Goal: Transaction & Acquisition: Purchase product/service

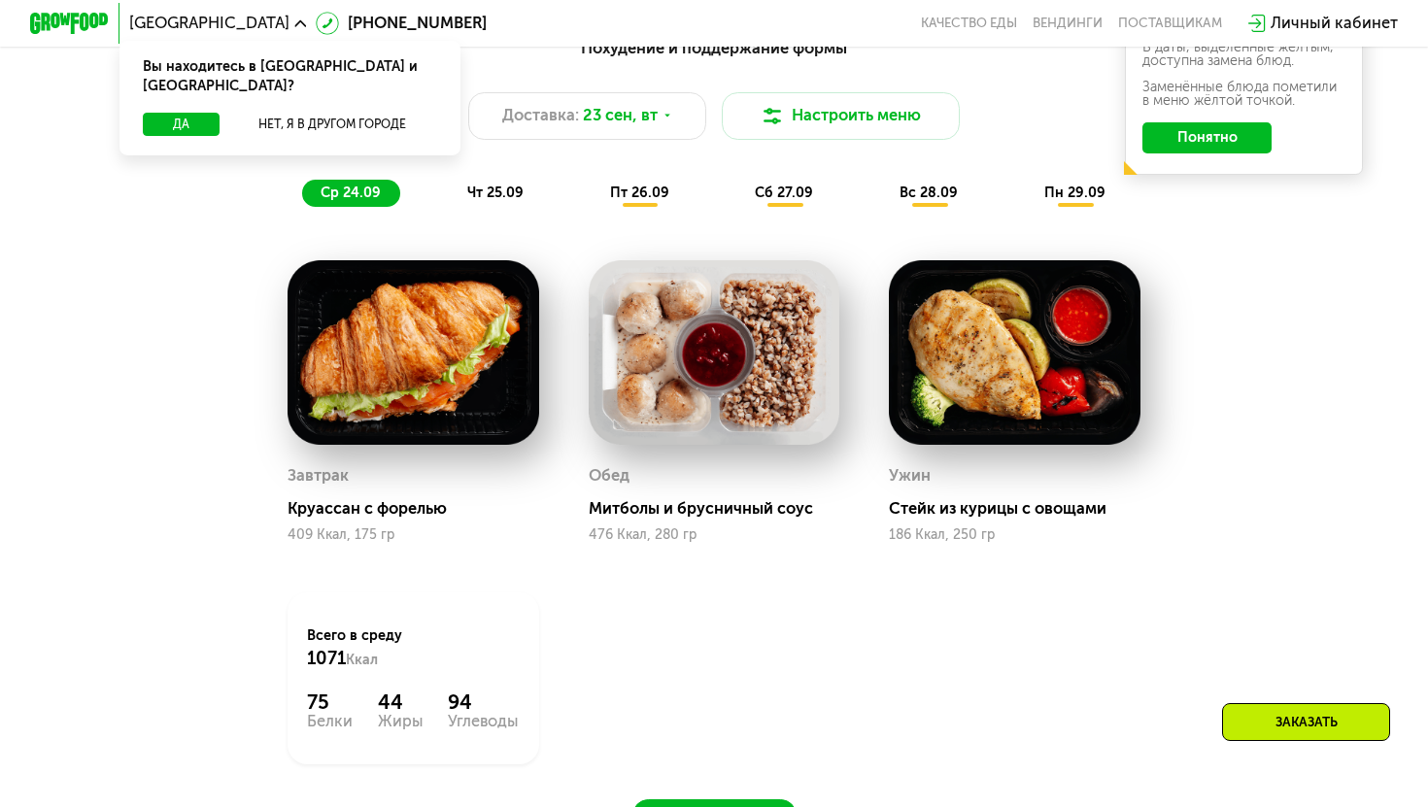
scroll to position [1497, 0]
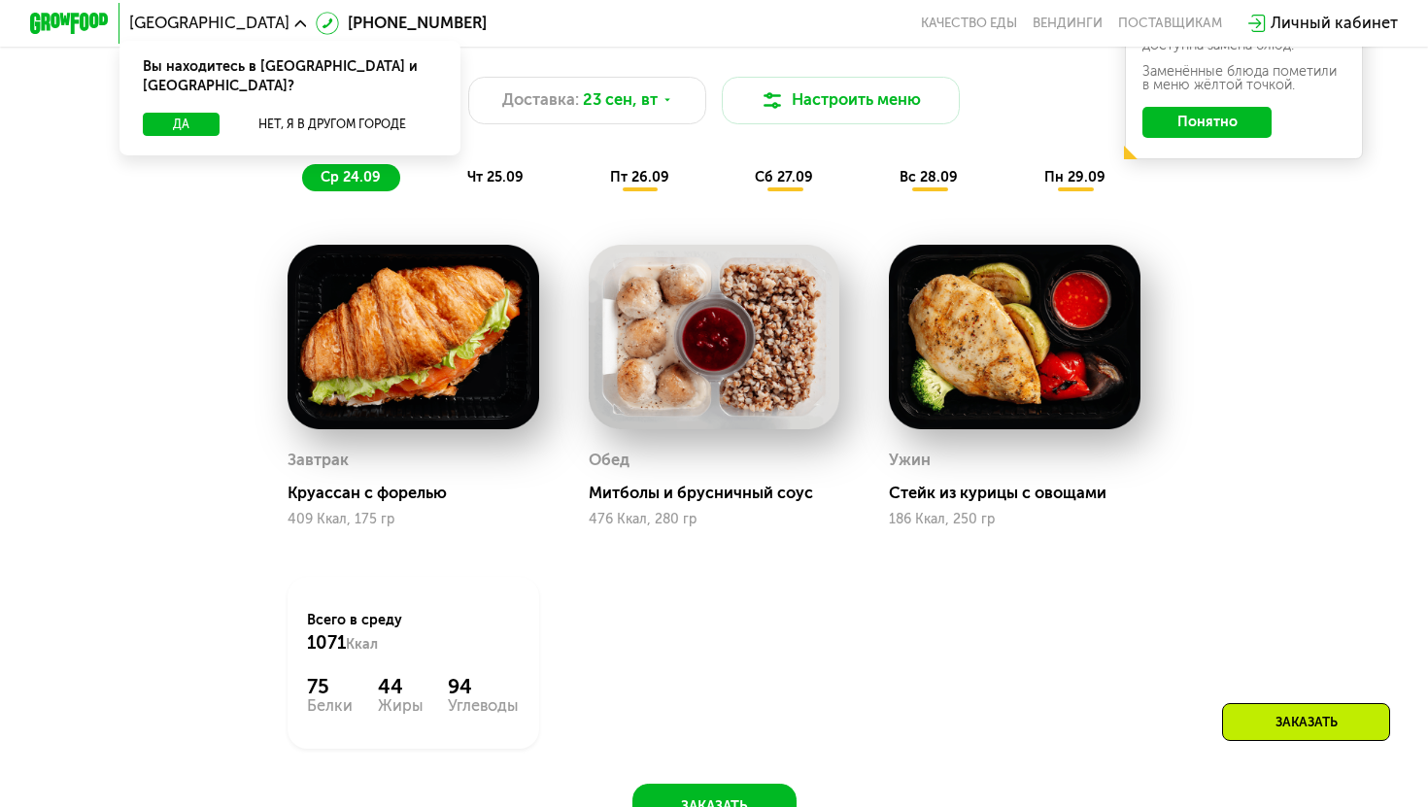
click at [506, 181] on span "чт 25.09" at bounding box center [495, 177] width 56 height 17
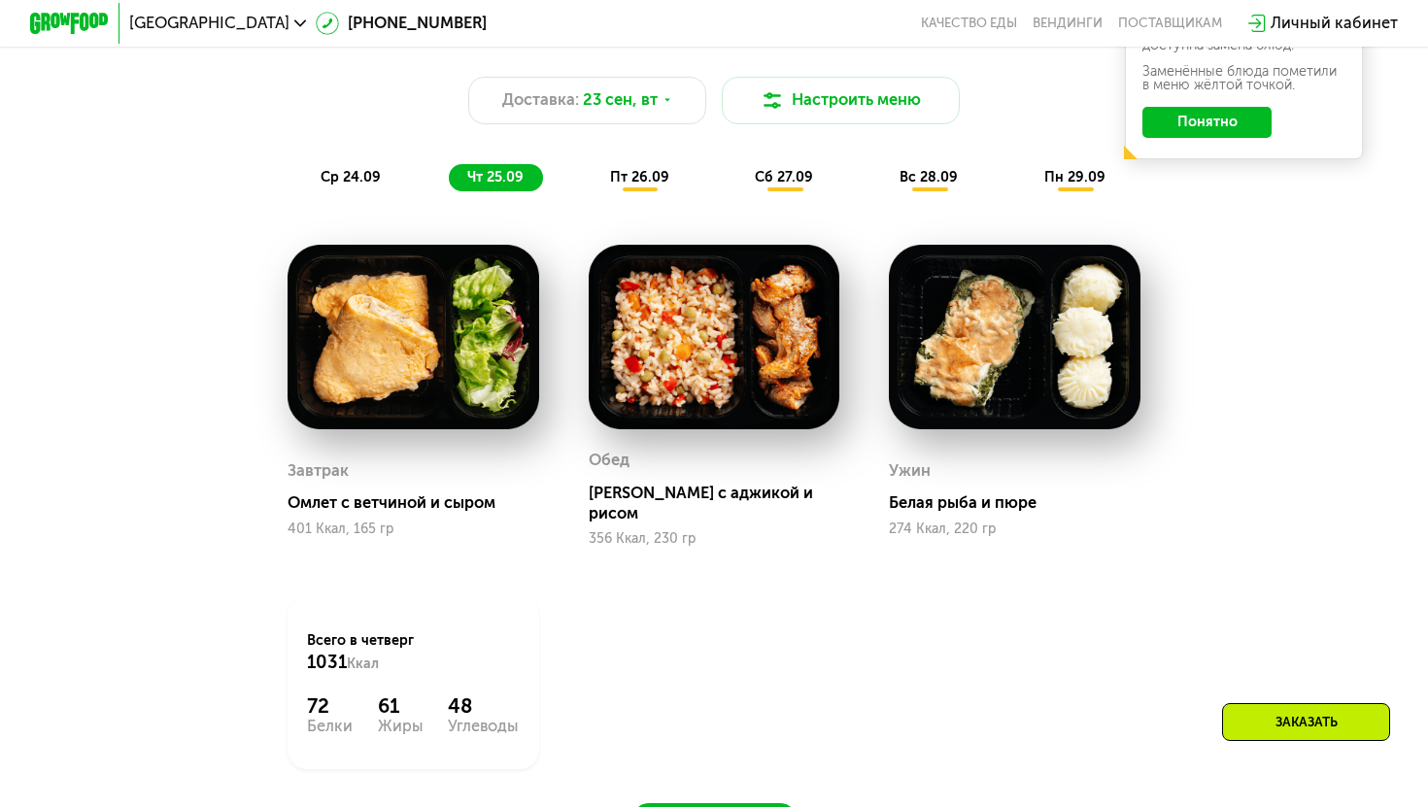
click at [625, 176] on span "пт 26.09" at bounding box center [639, 177] width 59 height 17
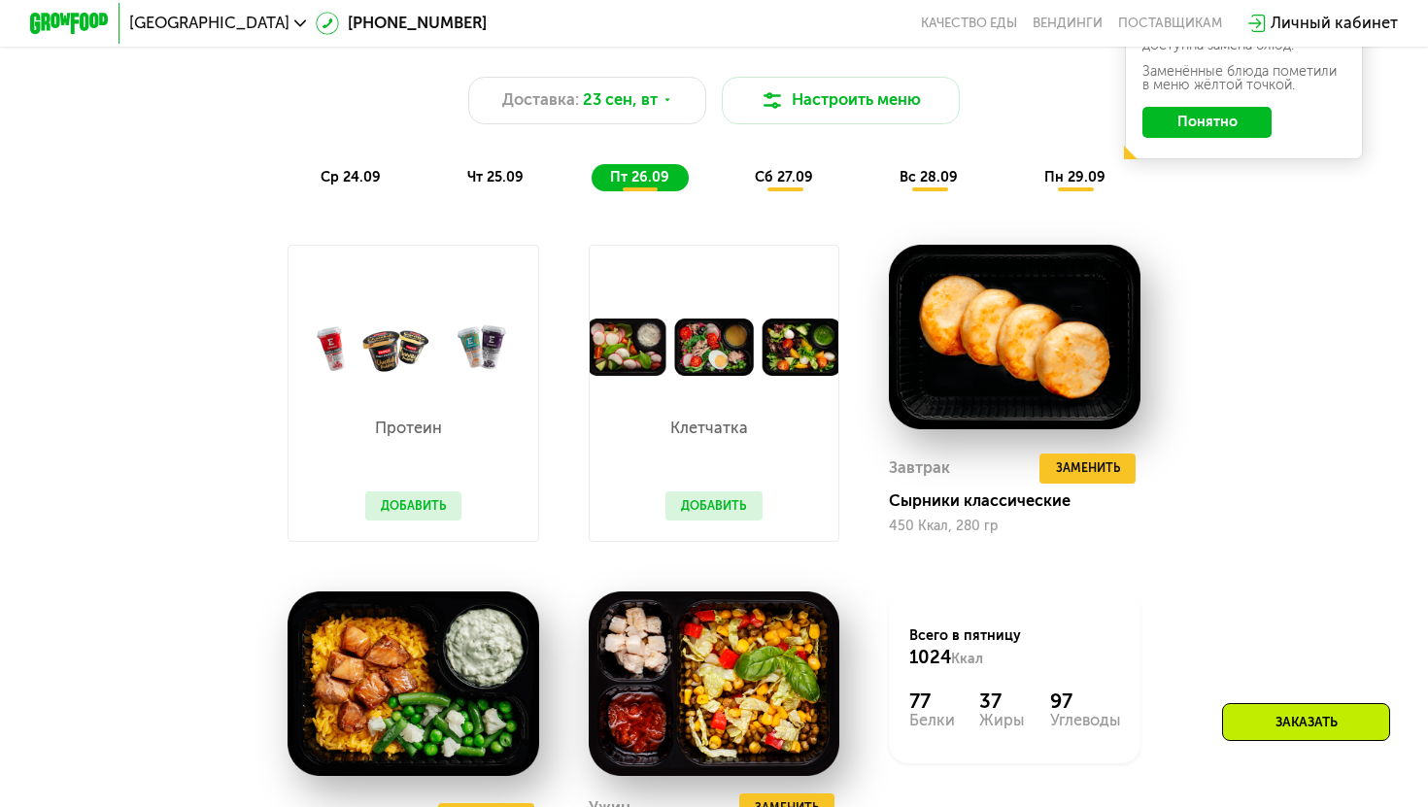
click at [812, 174] on span "сб 27.09" at bounding box center [784, 177] width 58 height 17
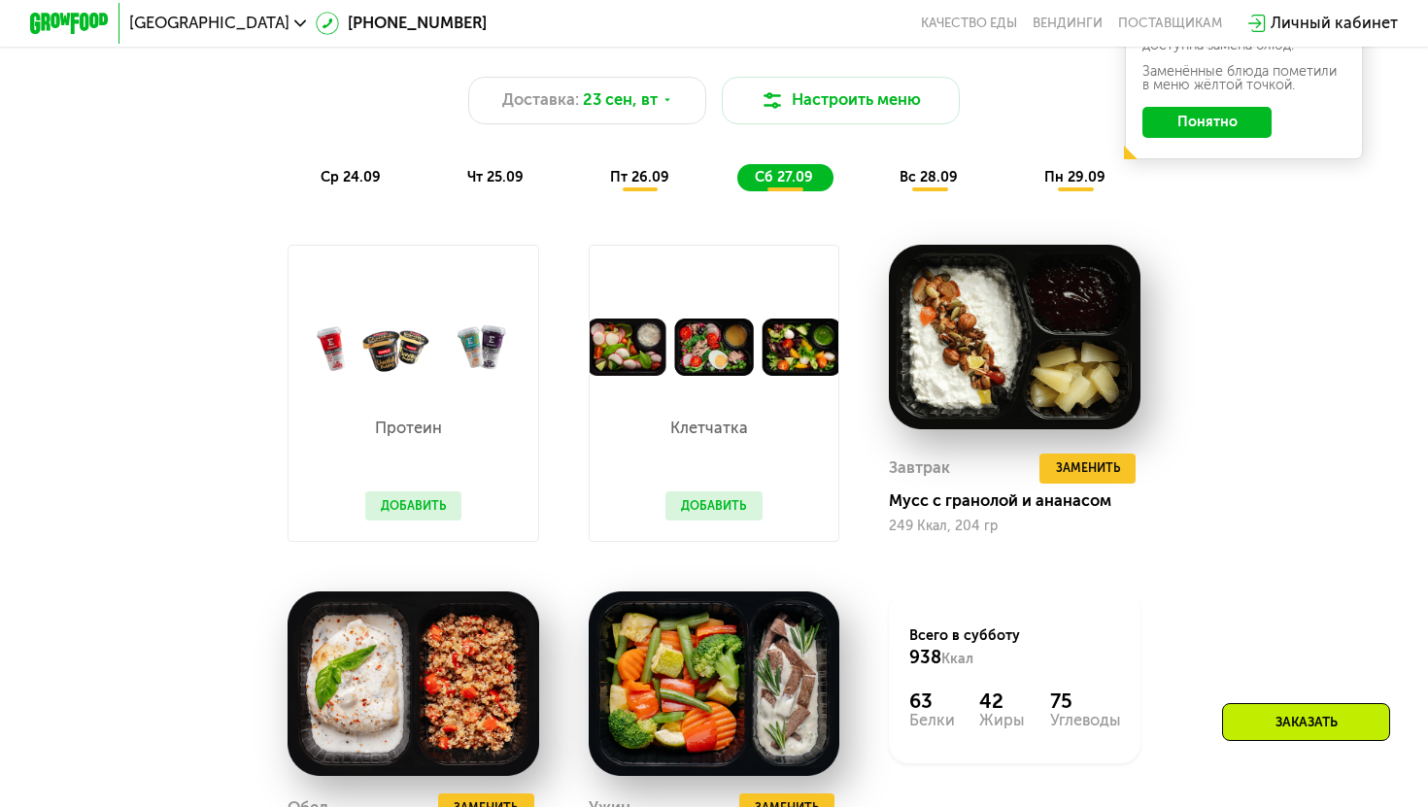
click at [657, 139] on div "Похудение и поддержание формы Доставка: [DATE] Настроить меню ср 24.09 чт 25.09…" at bounding box center [714, 106] width 1174 height 172
click at [639, 151] on div "Похудение и поддержание формы Доставка: [DATE] Настроить меню ср 24.09 чт 25.09…" at bounding box center [714, 106] width 1174 height 172
click at [613, 195] on div "Похудение и поддержание формы Доставка: [DATE] Настроить меню ср 24.09 чт 25.09…" at bounding box center [714, 106] width 1198 height 195
click at [653, 186] on div "пт 26.09" at bounding box center [640, 178] width 97 height 28
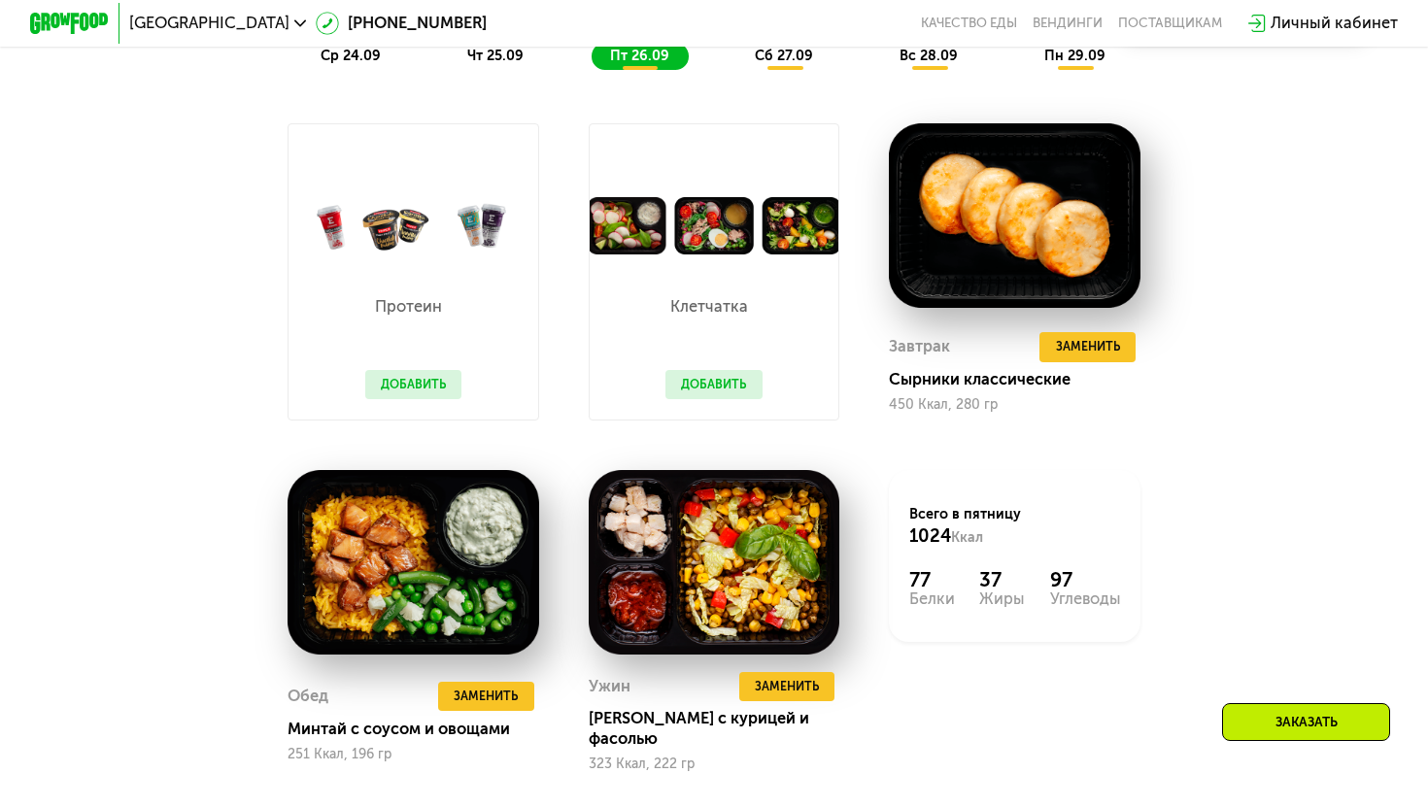
scroll to position [1621, 0]
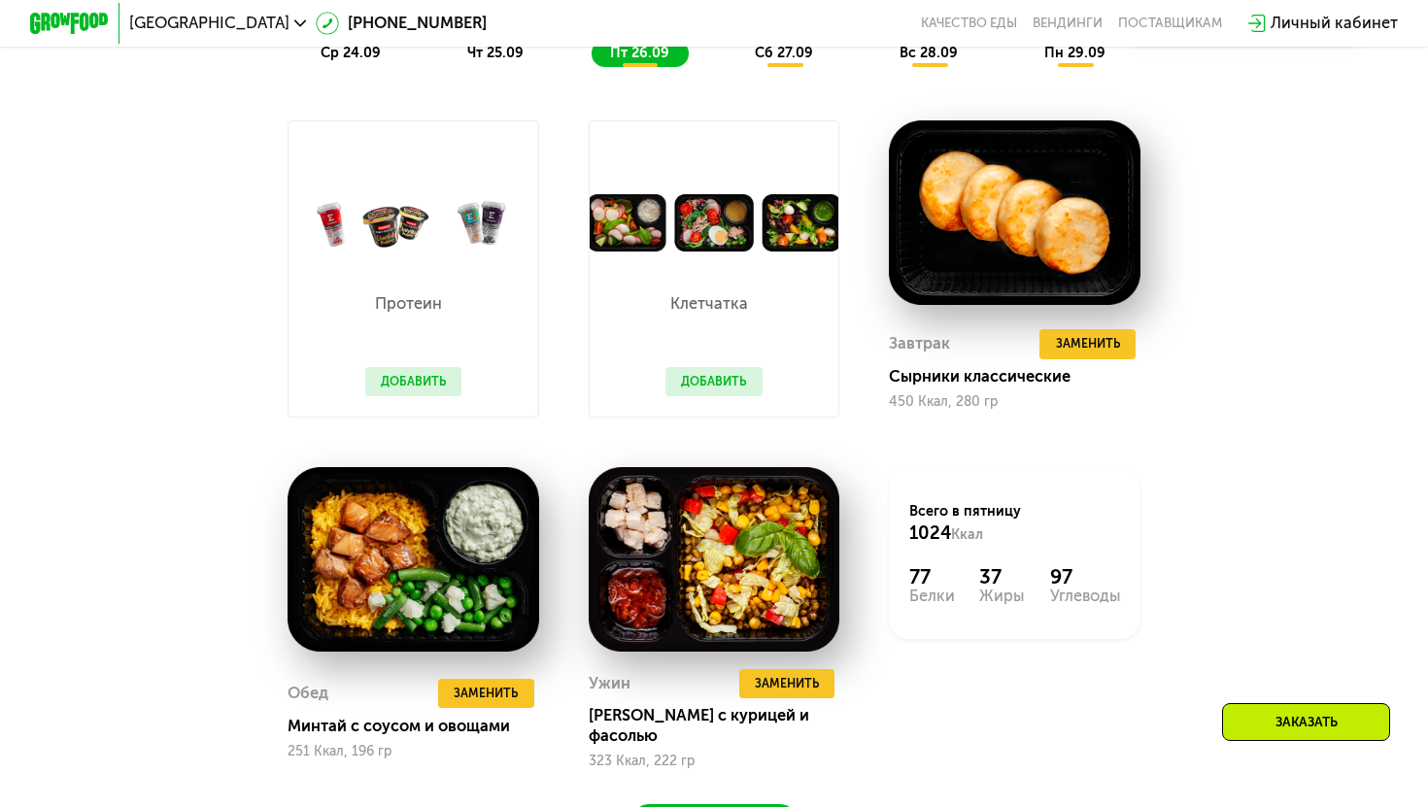
click at [758, 375] on button "Добавить" at bounding box center [713, 382] width 97 height 30
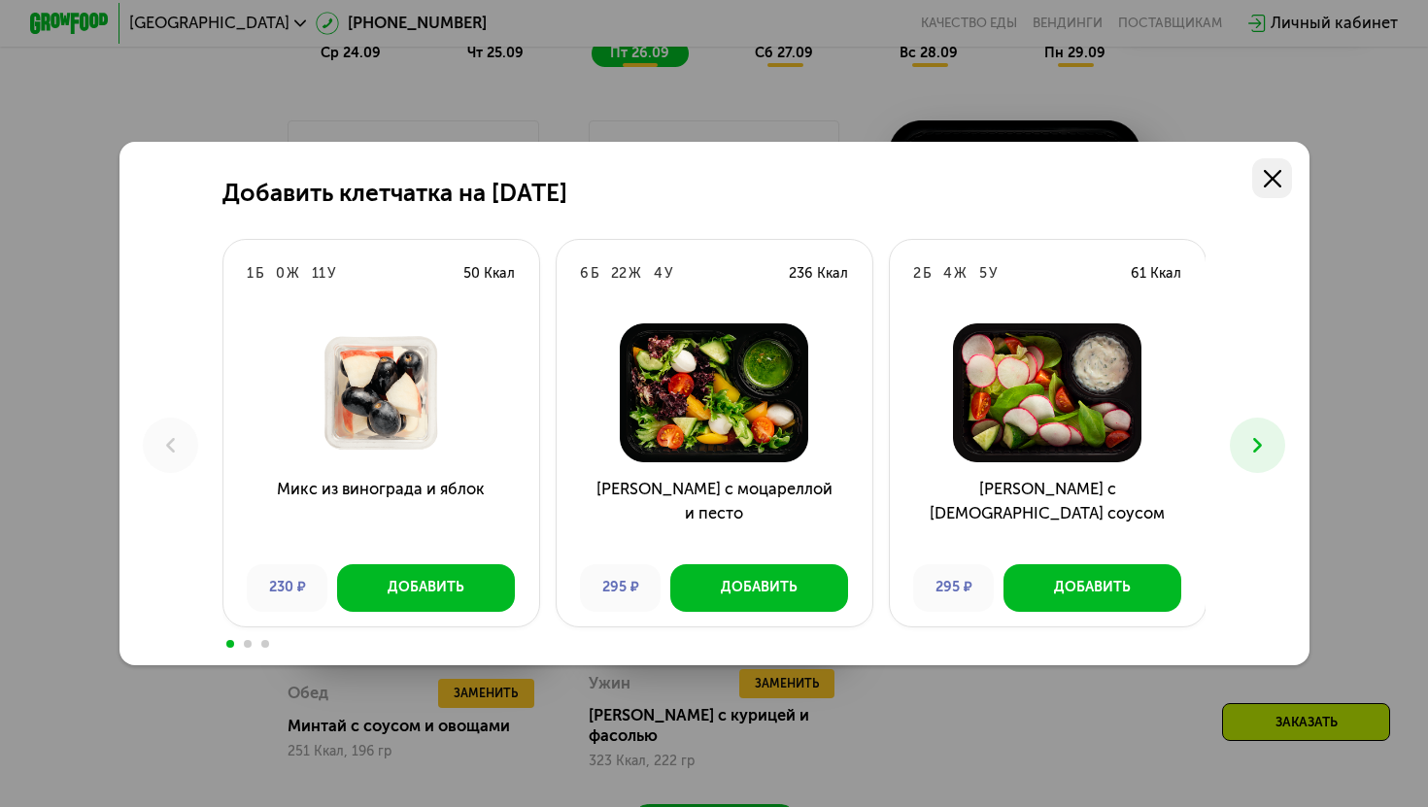
click at [1283, 167] on link at bounding box center [1272, 178] width 40 height 40
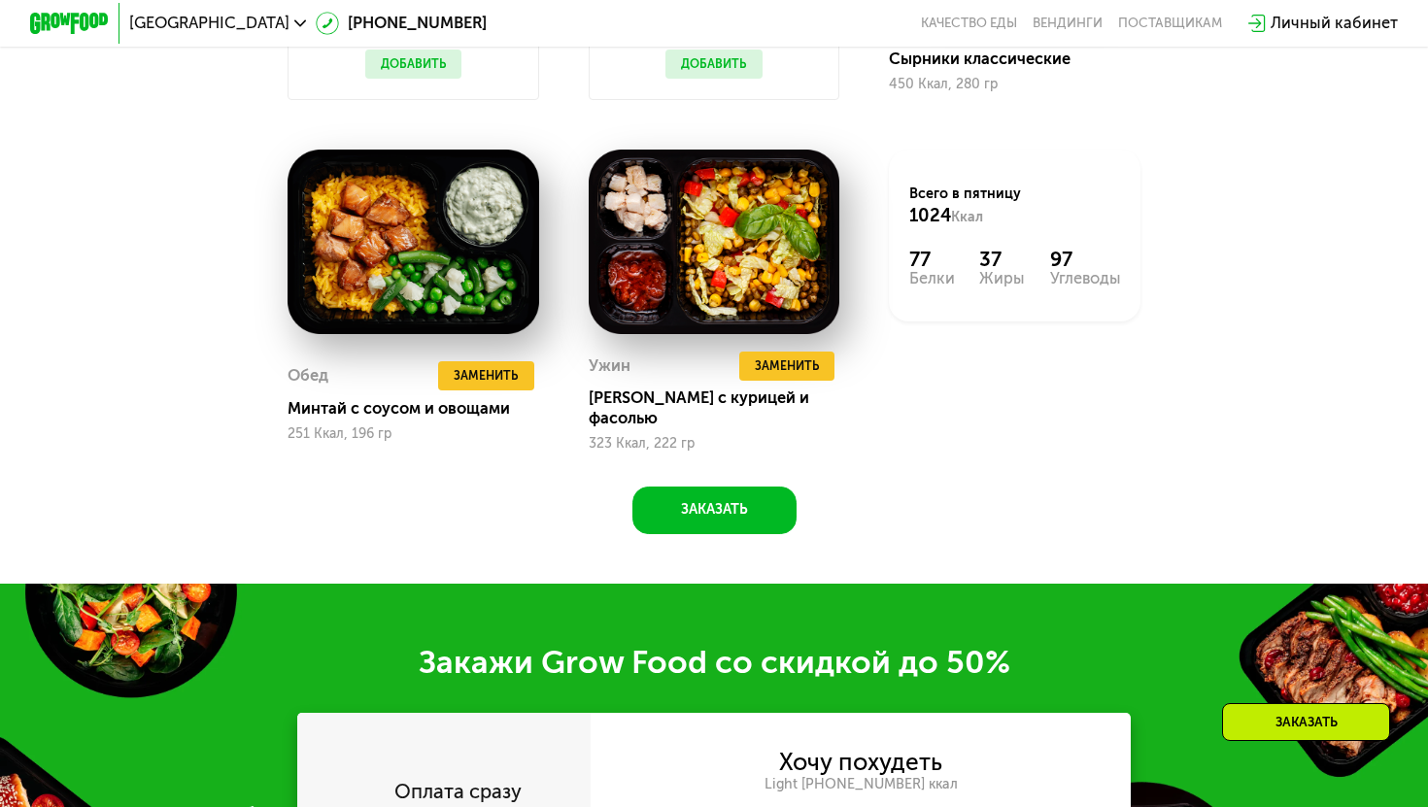
scroll to position [1091, 0]
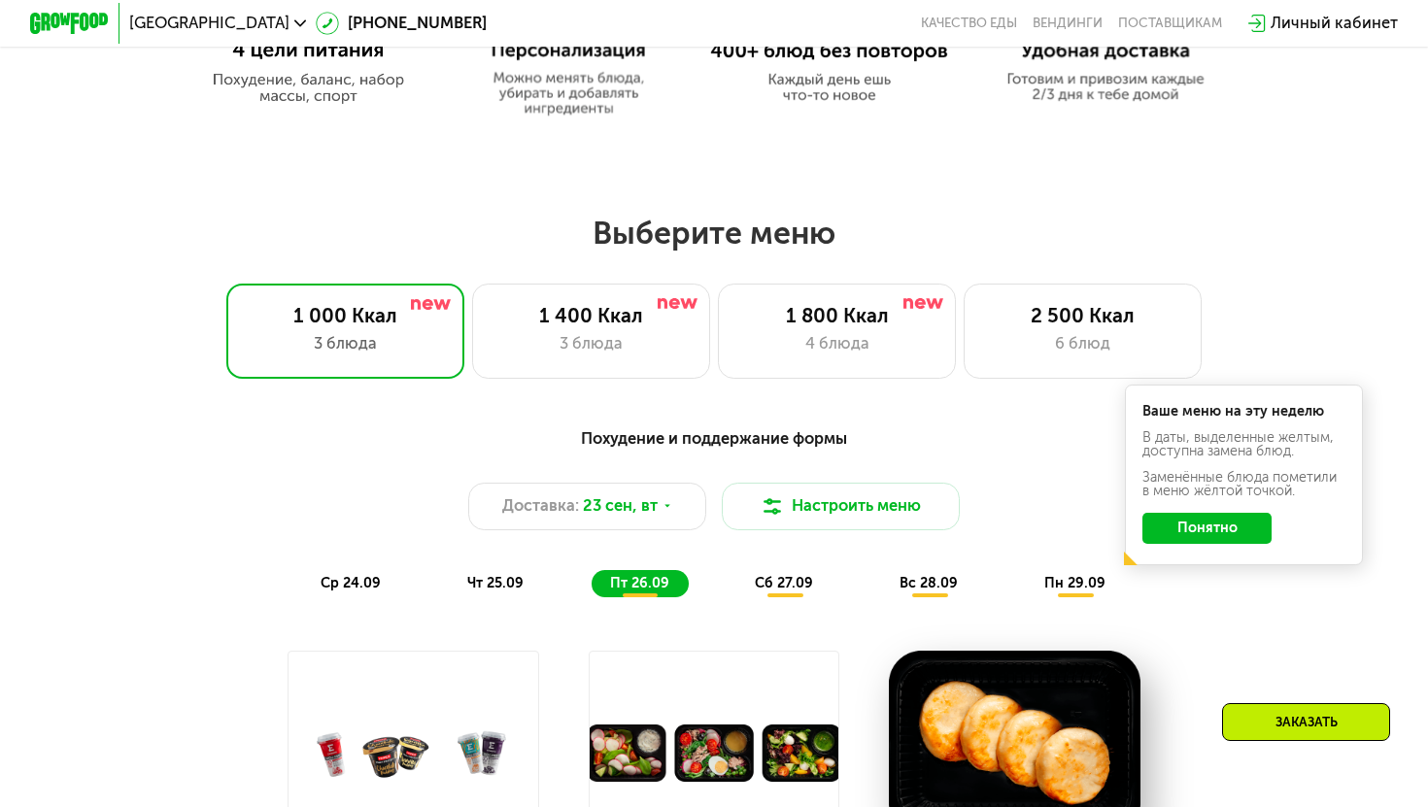
click at [365, 586] on span "ср 24.09" at bounding box center [351, 583] width 60 height 17
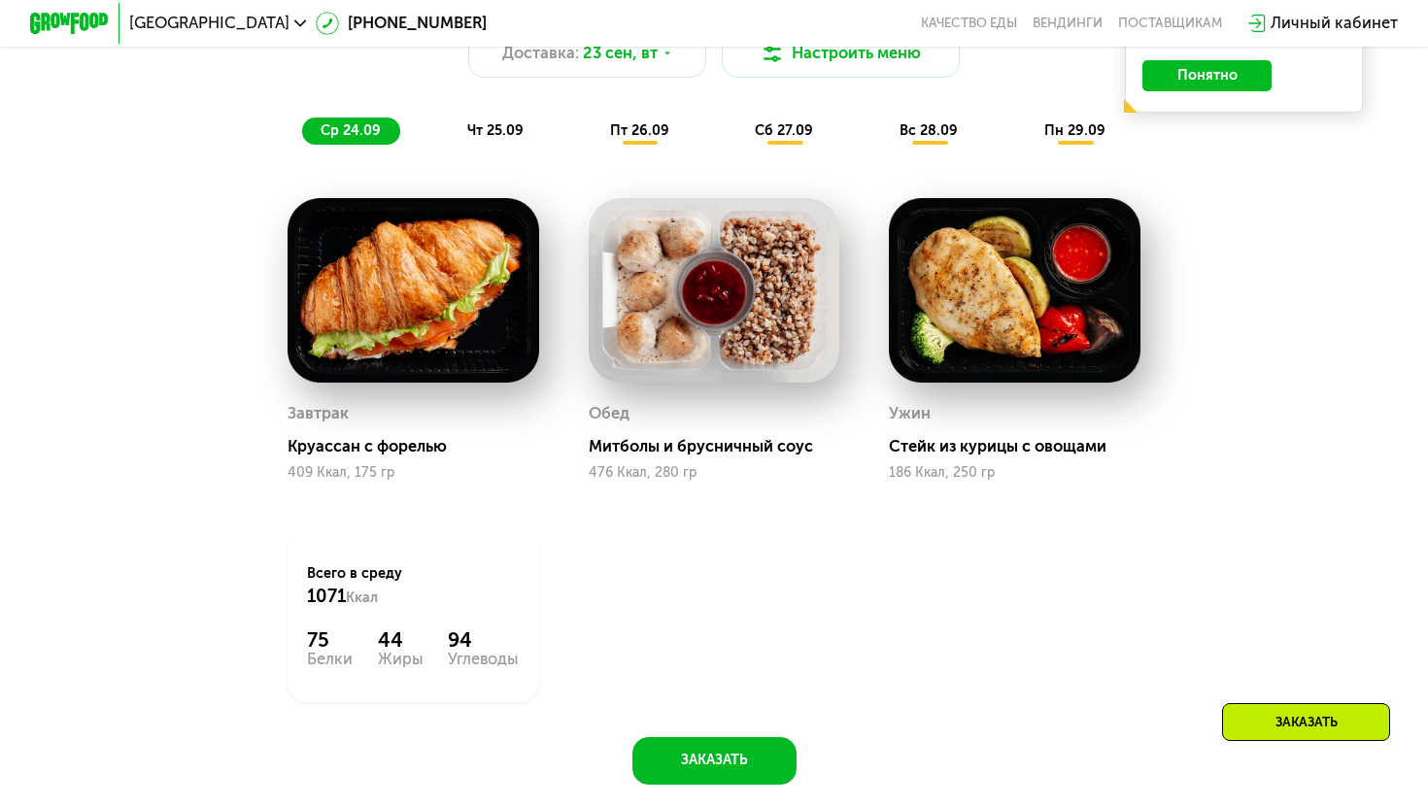
scroll to position [1544, 0]
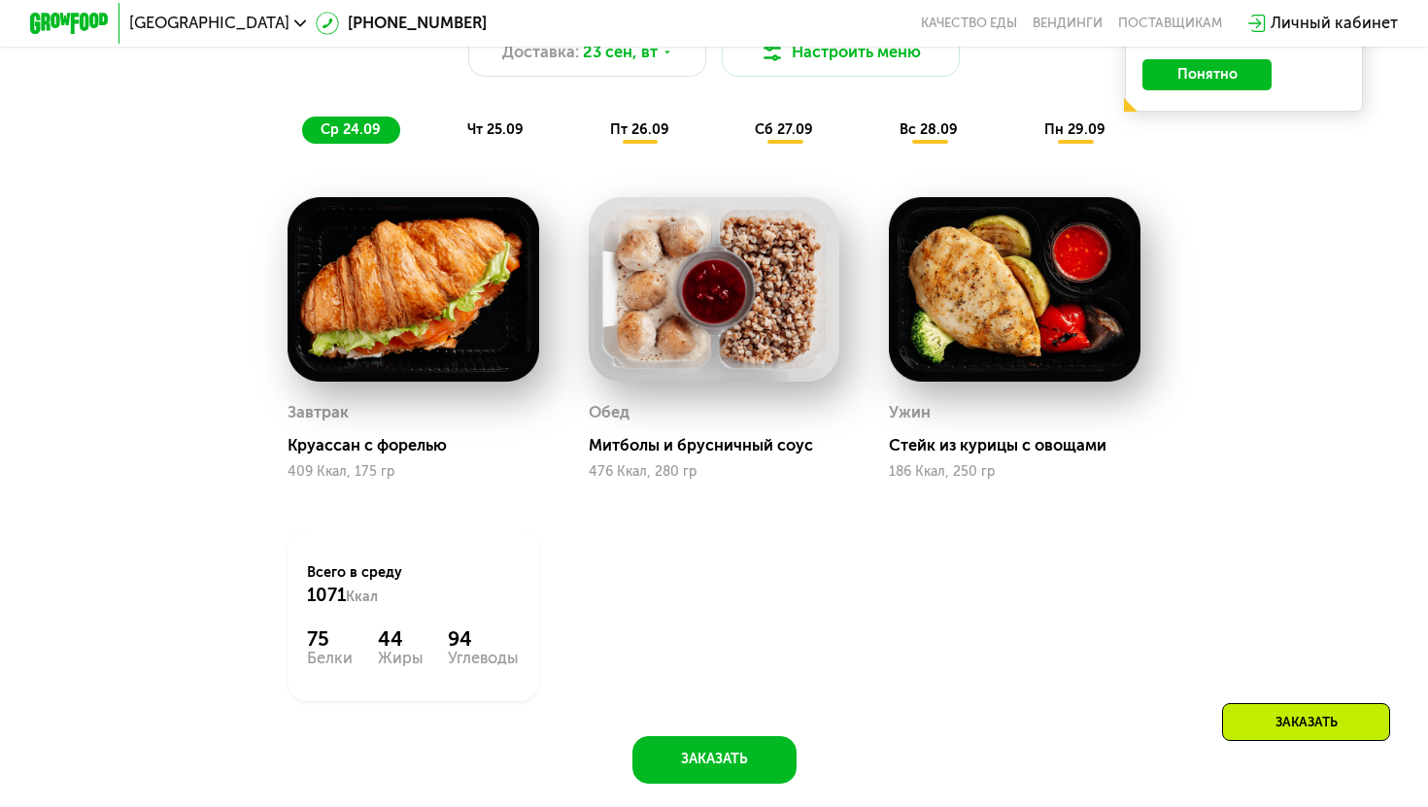
click at [485, 136] on span "чт 25.09" at bounding box center [495, 129] width 56 height 17
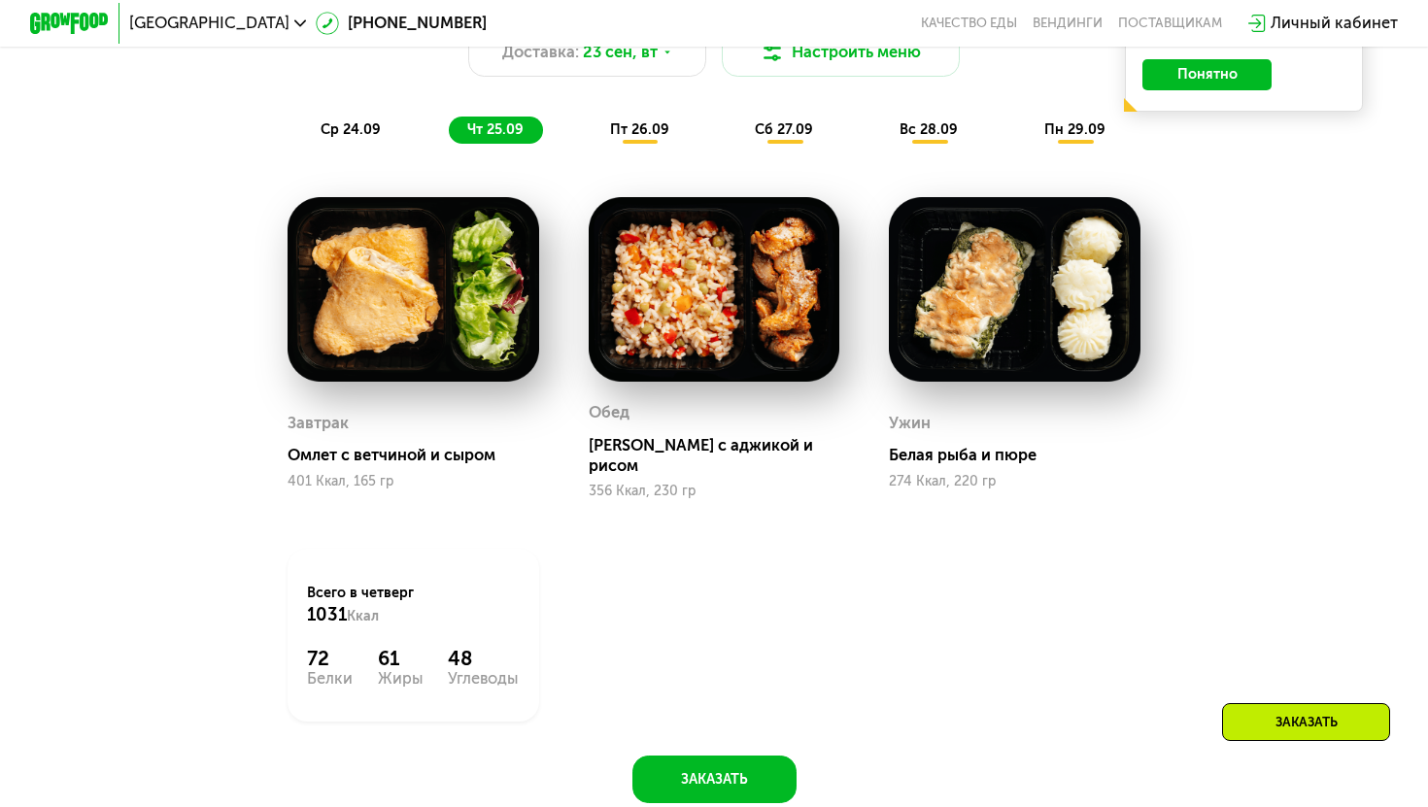
click at [650, 140] on div "пт 26.09" at bounding box center [640, 131] width 97 height 28
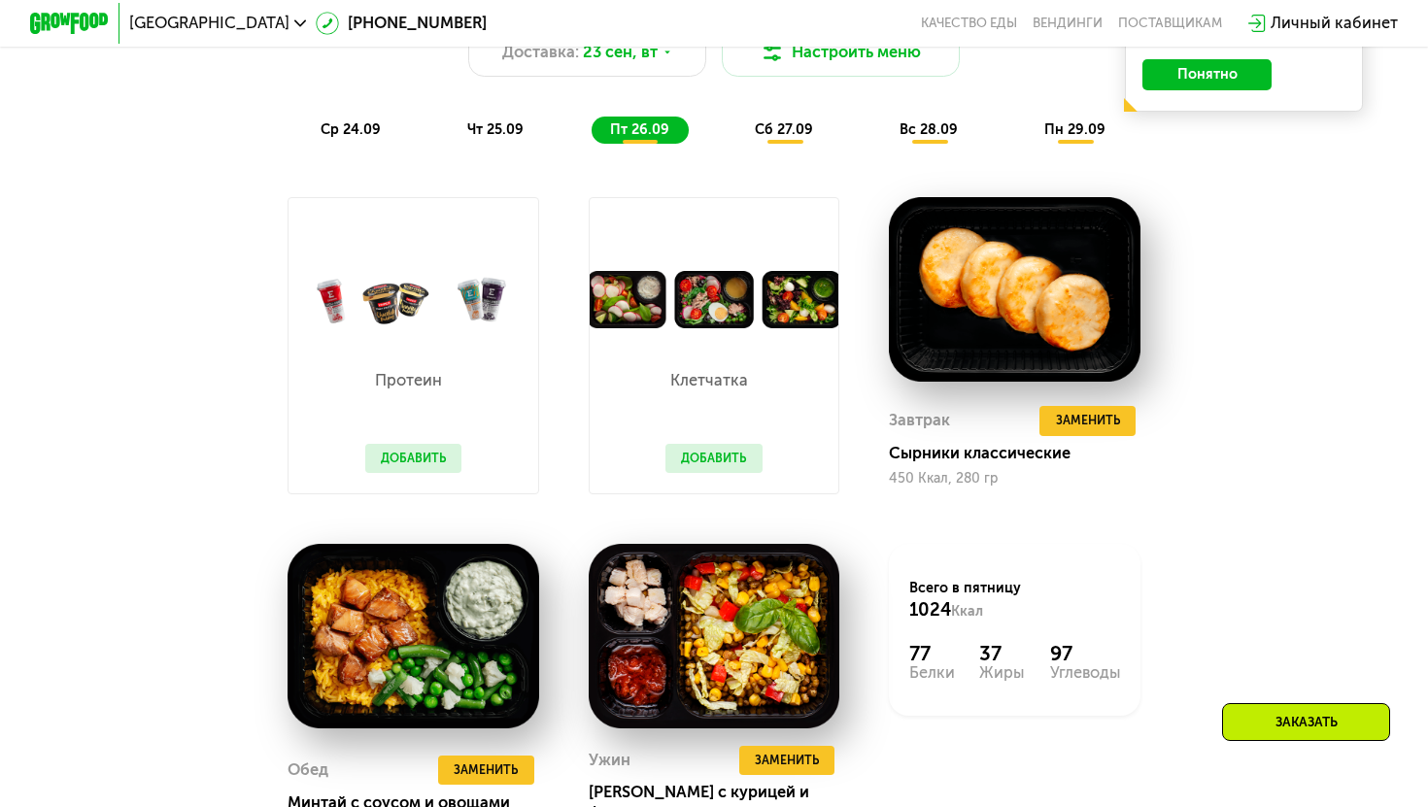
click at [724, 119] on div "ср 24.09 чт 25.09 пт 26.09 сб 27.09 вс 28.09 пн 29.09" at bounding box center [713, 131] width 823 height 28
click at [768, 117] on div "сб 27.09" at bounding box center [785, 131] width 96 height 28
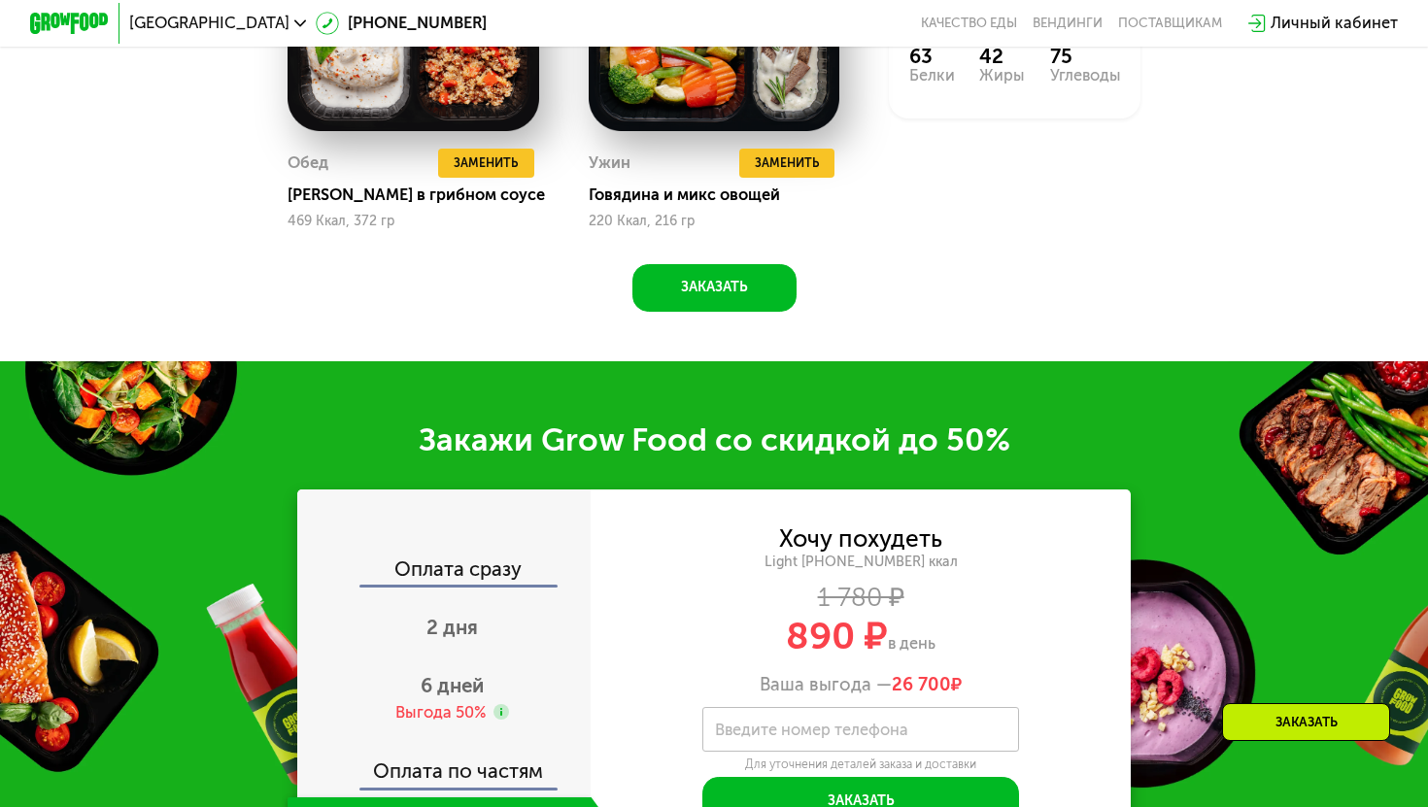
scroll to position [1449, 0]
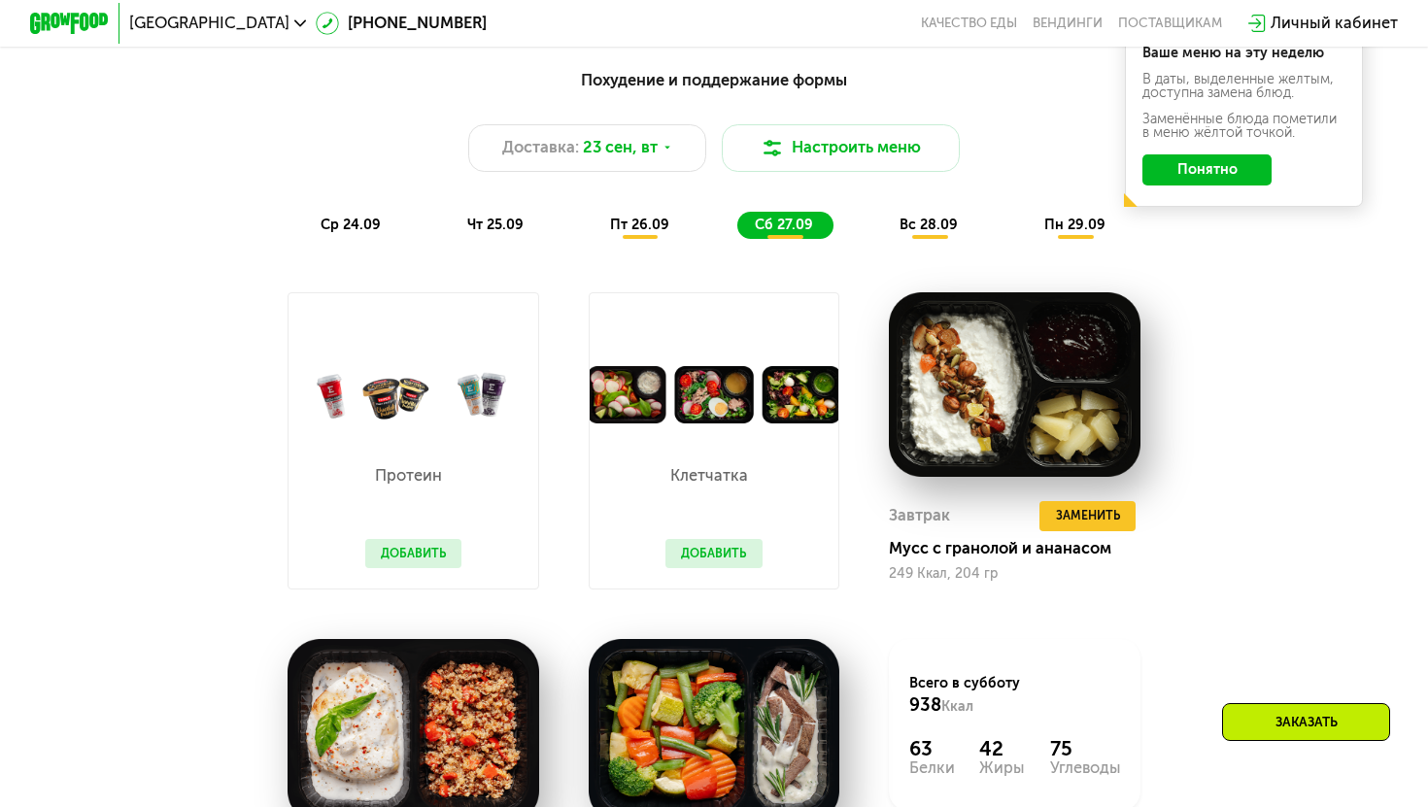
click at [948, 208] on div "Похудение и поддержание формы Доставка: [DATE] Настроить меню ср 24.09 чт 25.09…" at bounding box center [714, 154] width 1174 height 172
click at [308, 220] on div "ср 24.09" at bounding box center [351, 226] width 98 height 28
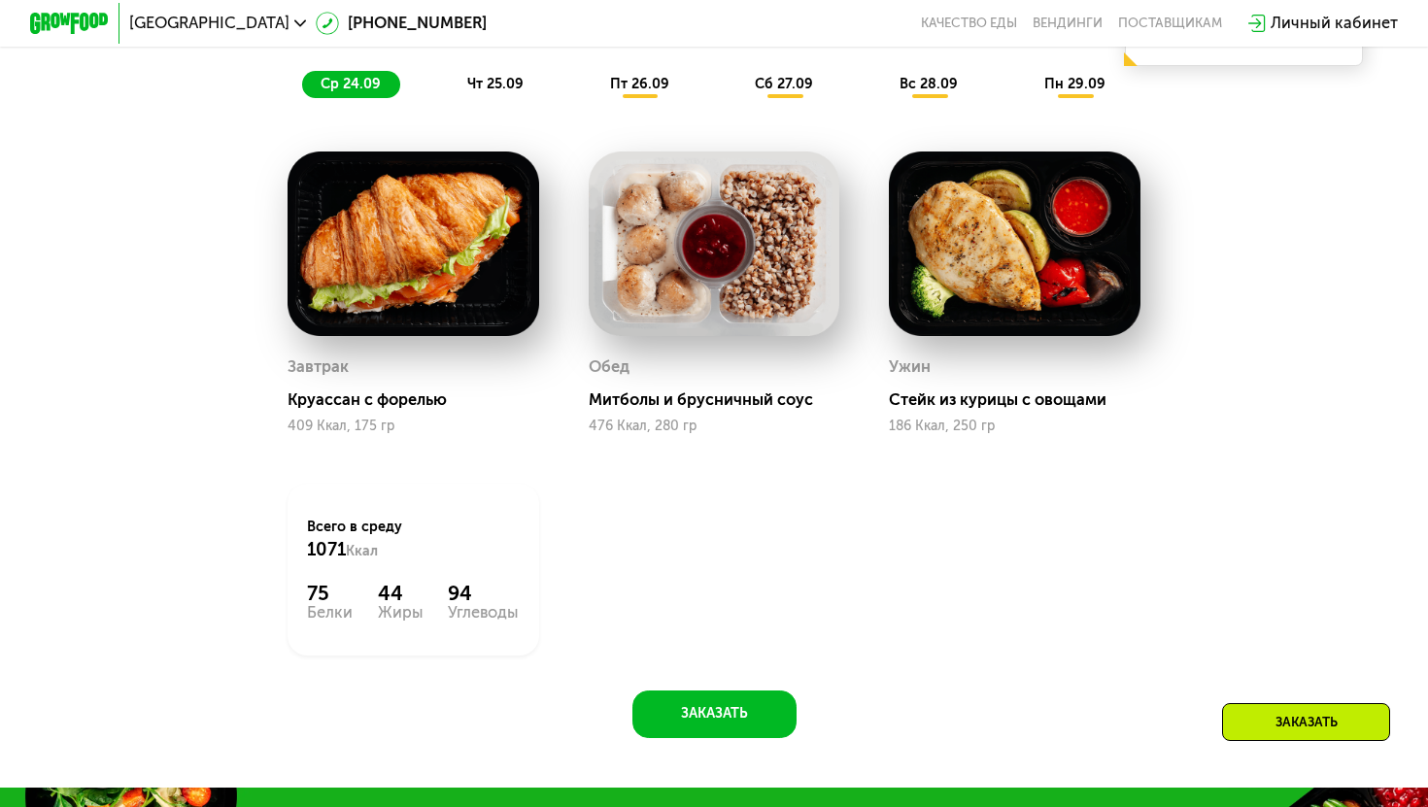
scroll to position [1598, 0]
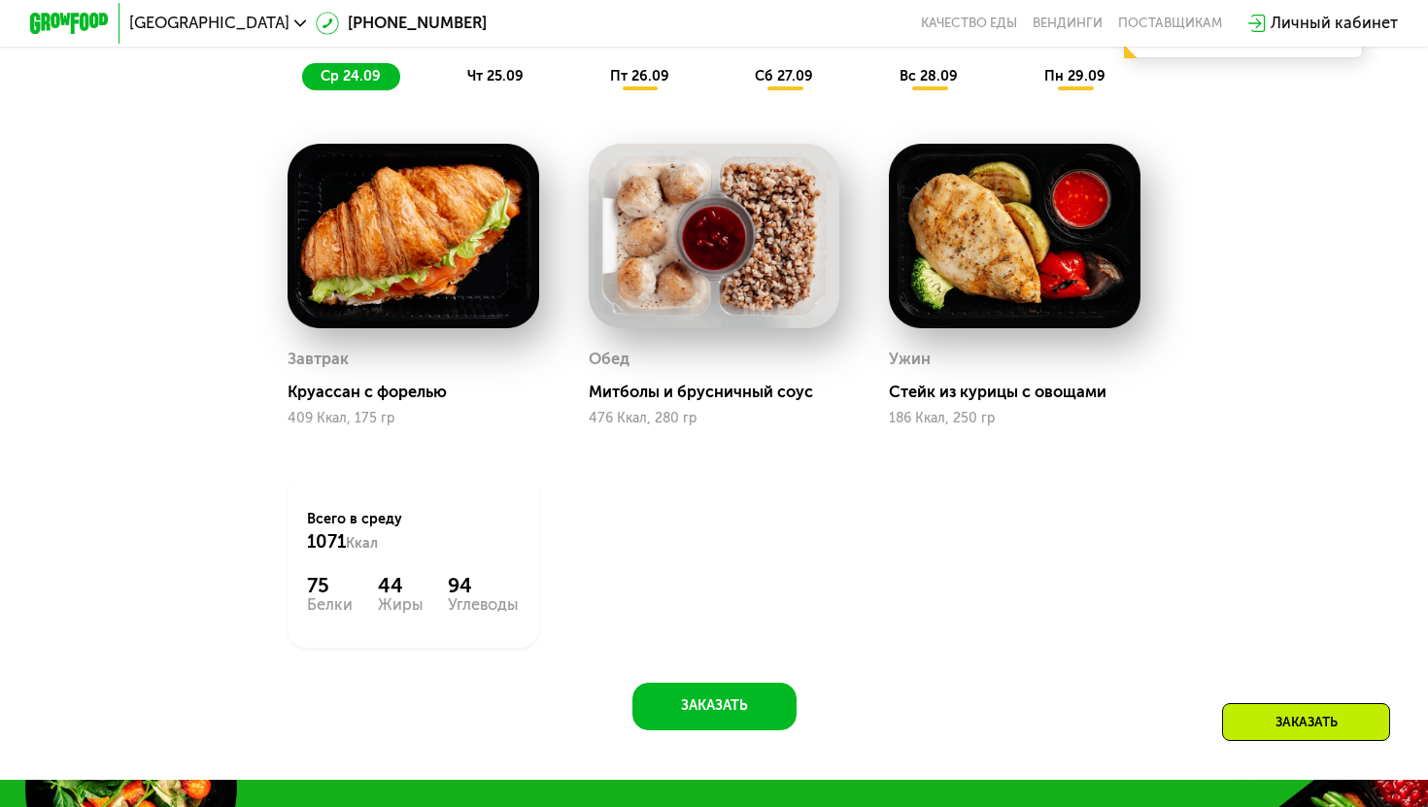
click at [660, 232] on img at bounding box center [715, 236] width 252 height 185
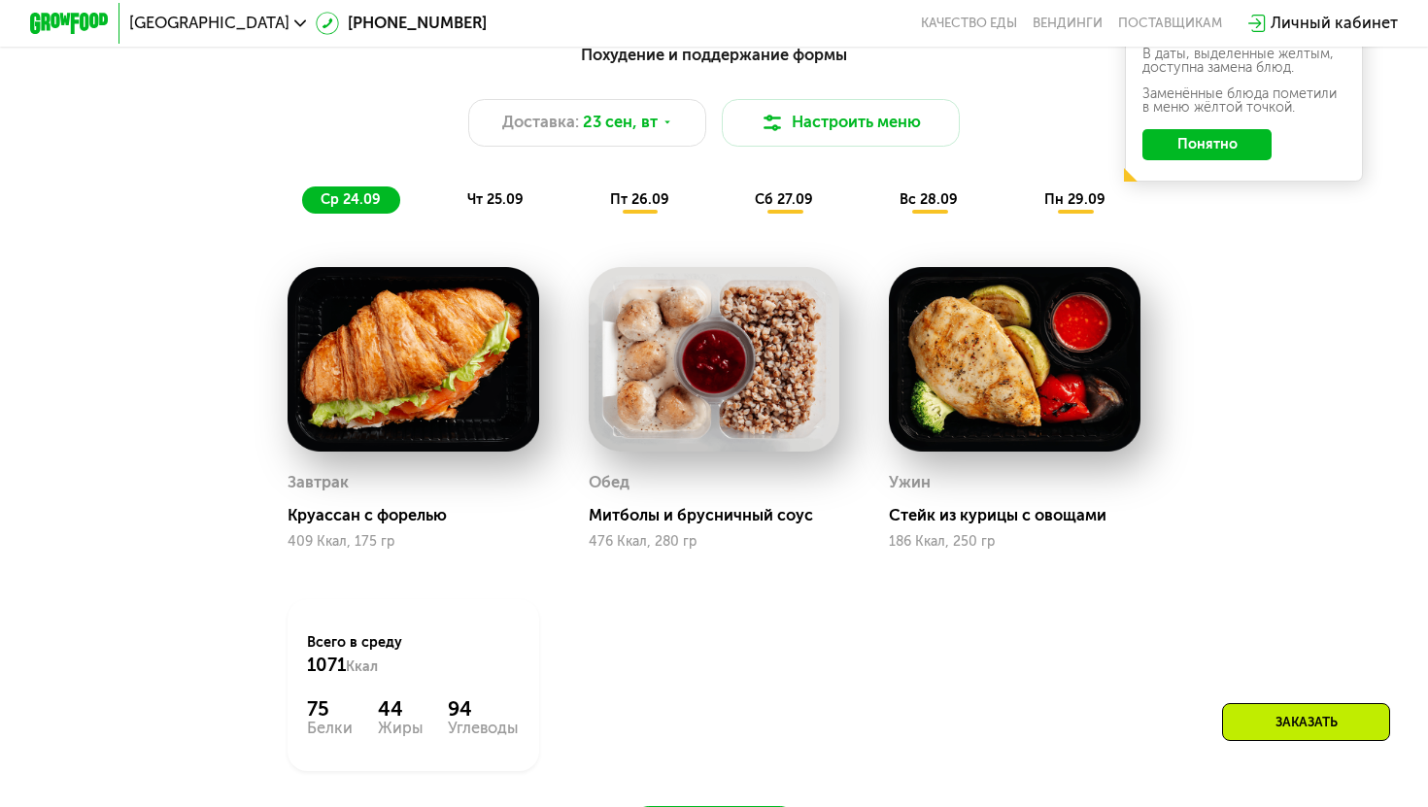
scroll to position [1462, 0]
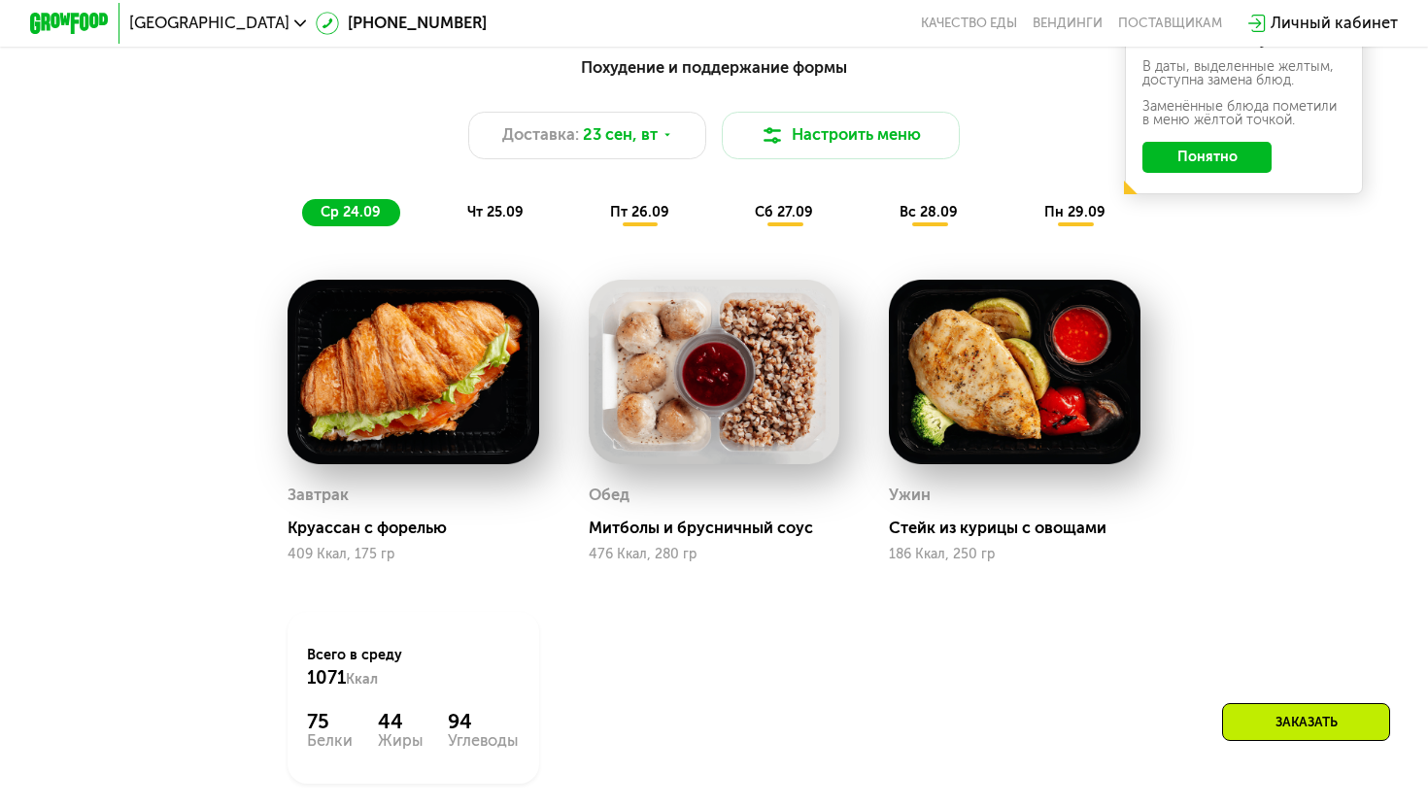
click at [503, 226] on div "чт 25.09" at bounding box center [496, 213] width 94 height 28
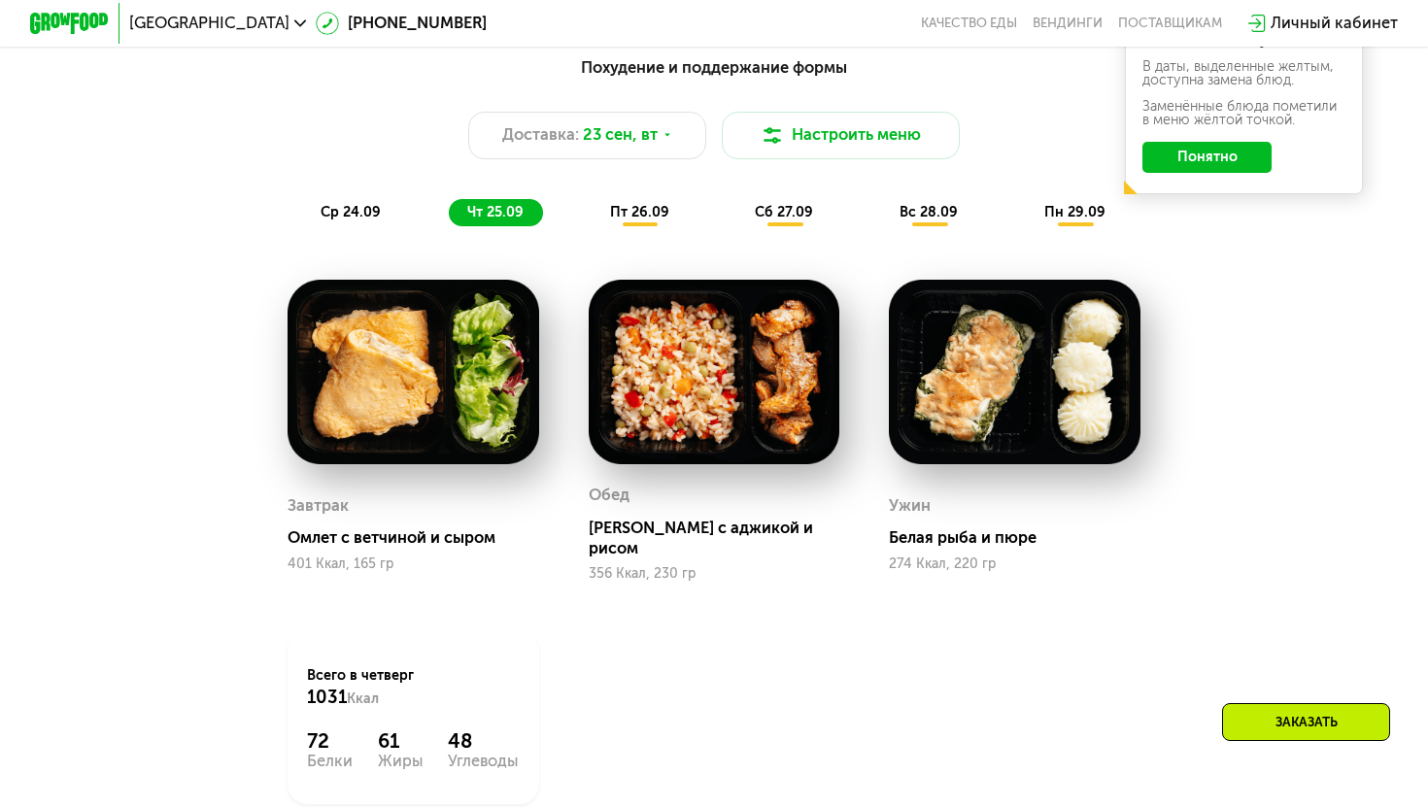
click at [345, 210] on span "ср 24.09" at bounding box center [351, 212] width 60 height 17
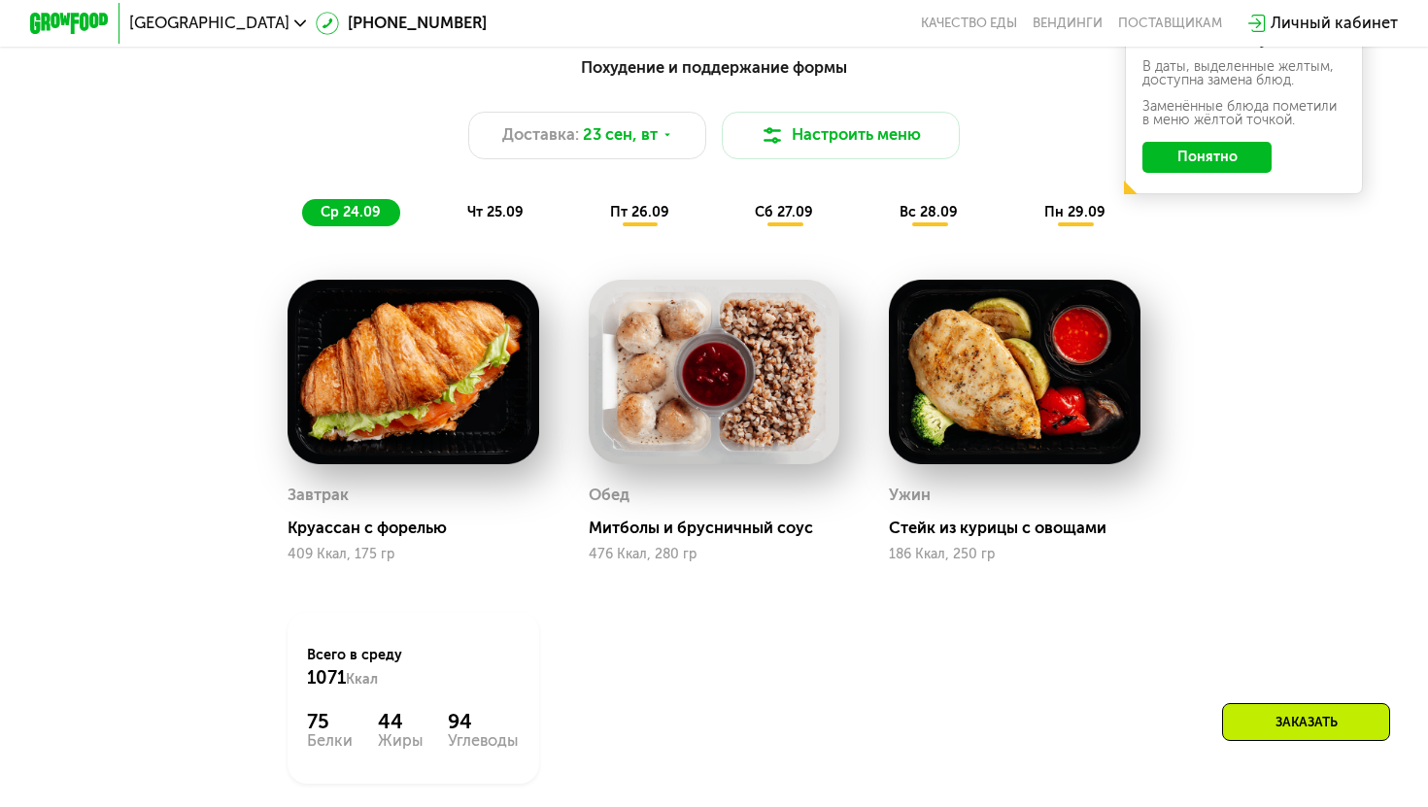
click at [502, 215] on span "чт 25.09" at bounding box center [495, 212] width 56 height 17
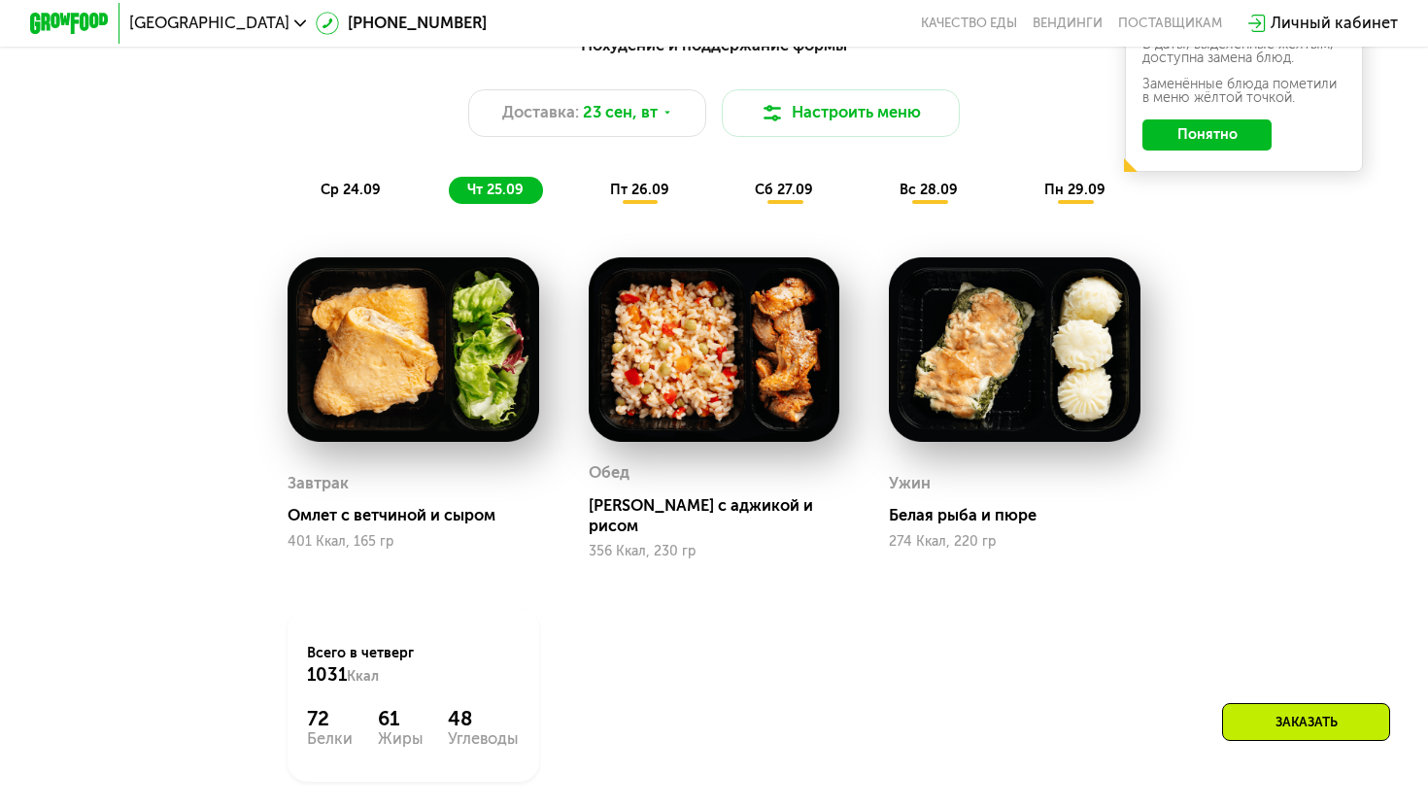
scroll to position [1489, 0]
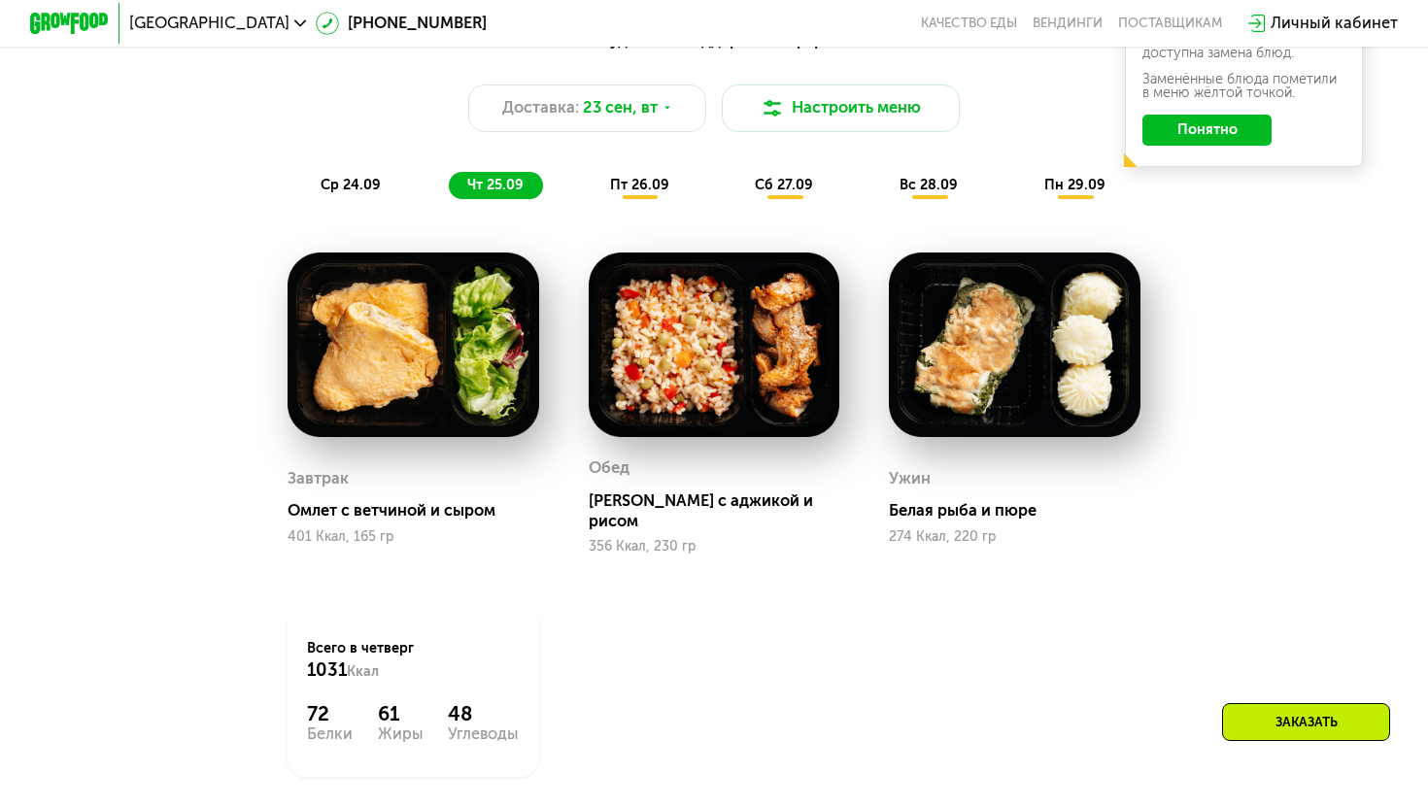
click at [351, 187] on span "ср 24.09" at bounding box center [351, 185] width 60 height 17
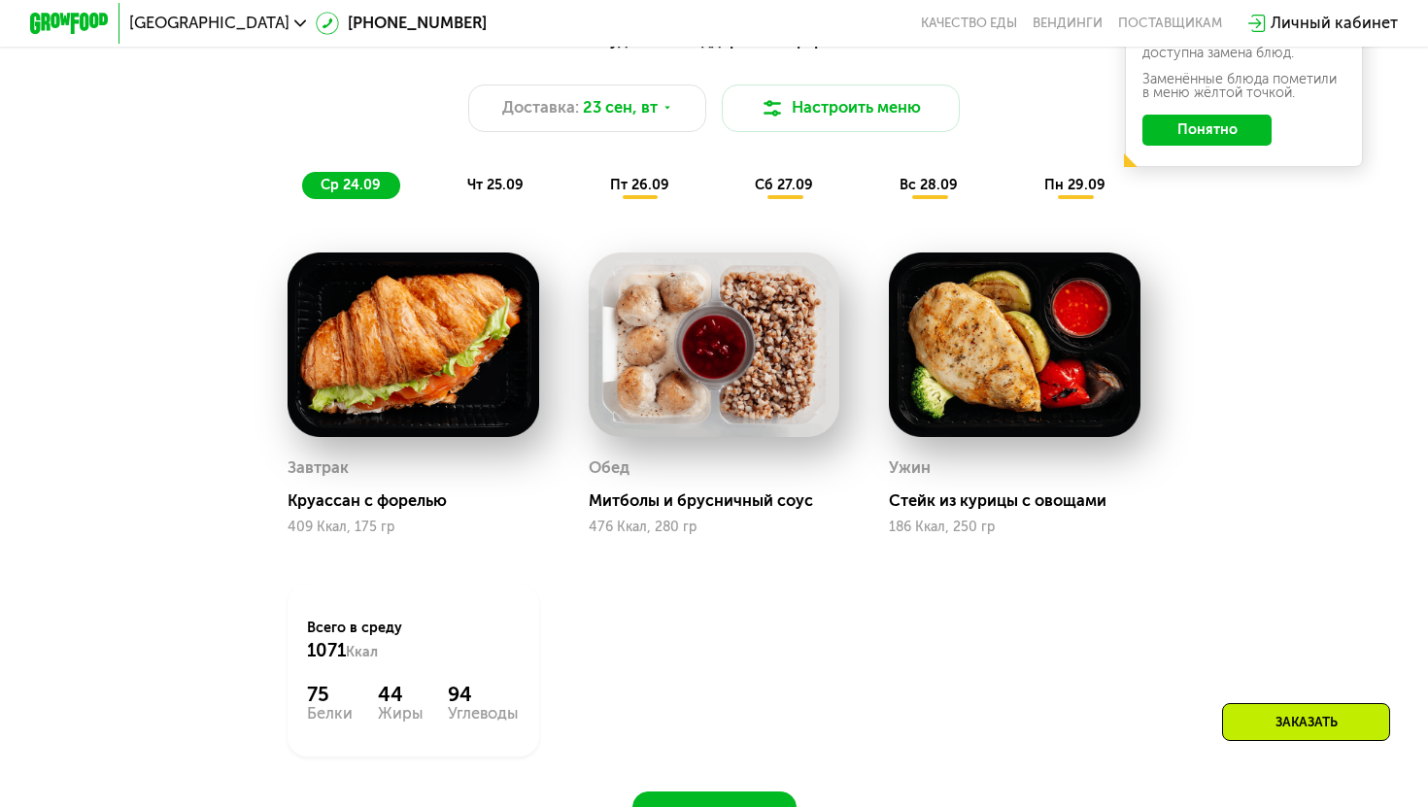
click at [1017, 380] on img at bounding box center [1015, 345] width 252 height 185
click at [514, 192] on span "чт 25.09" at bounding box center [495, 185] width 56 height 17
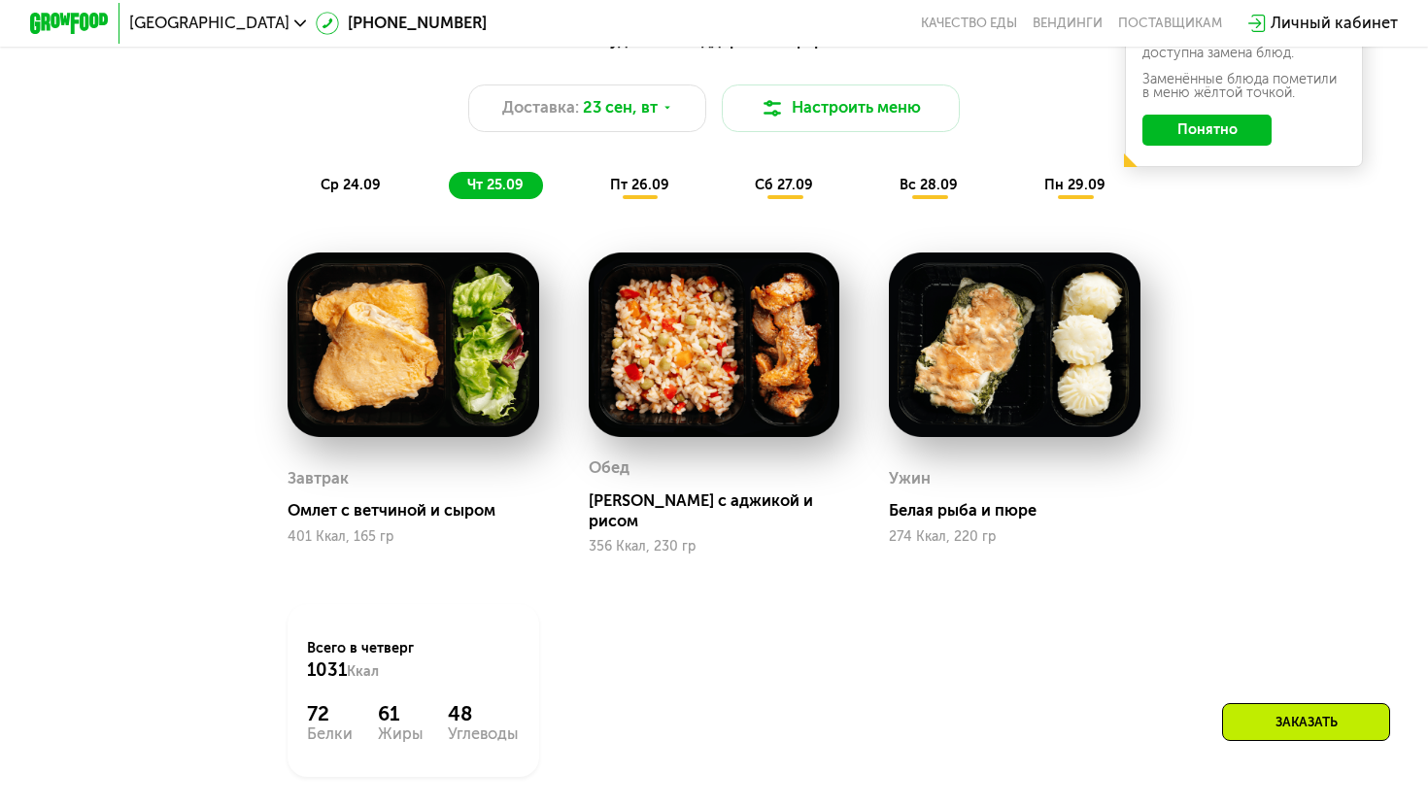
click at [642, 193] on span "пт 26.09" at bounding box center [639, 185] width 59 height 17
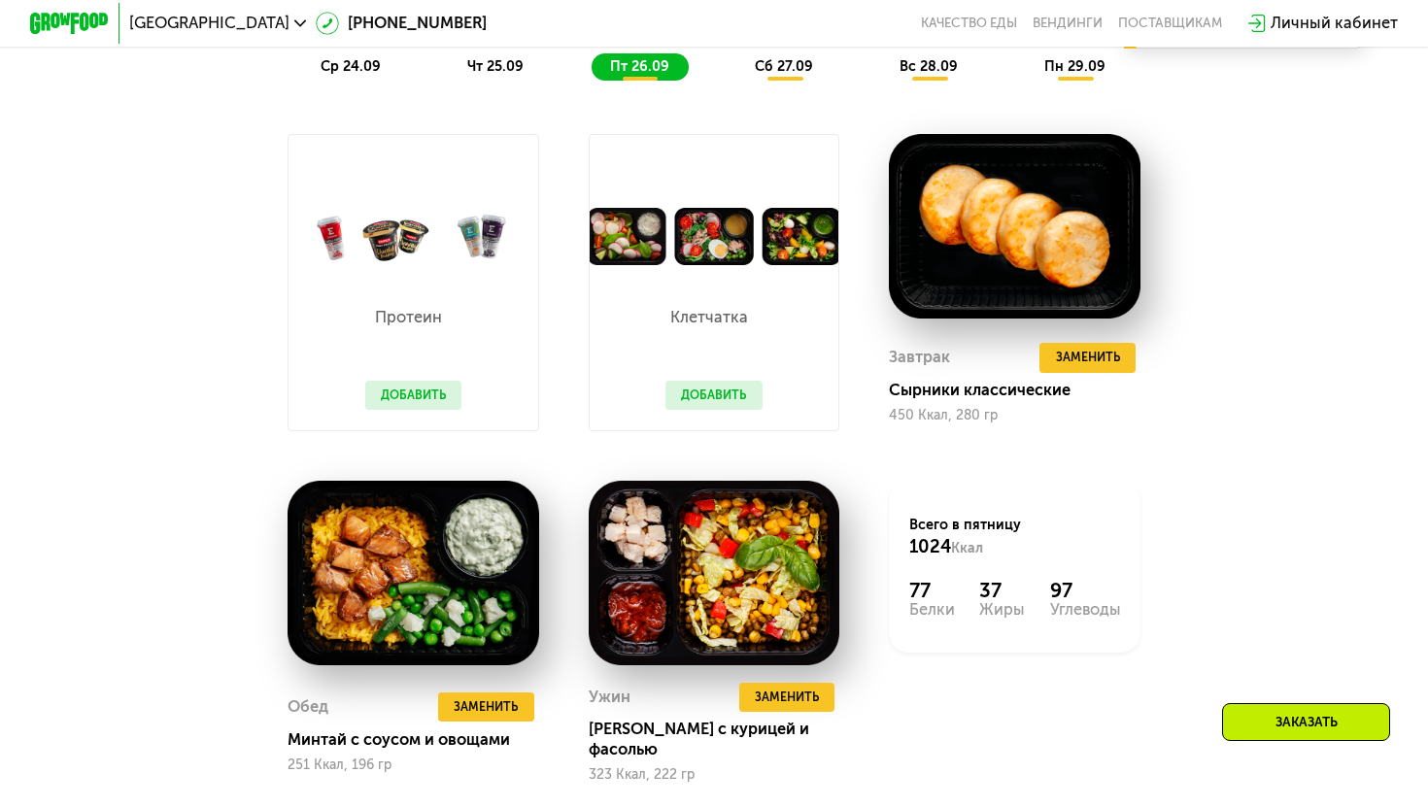
scroll to position [1537, 0]
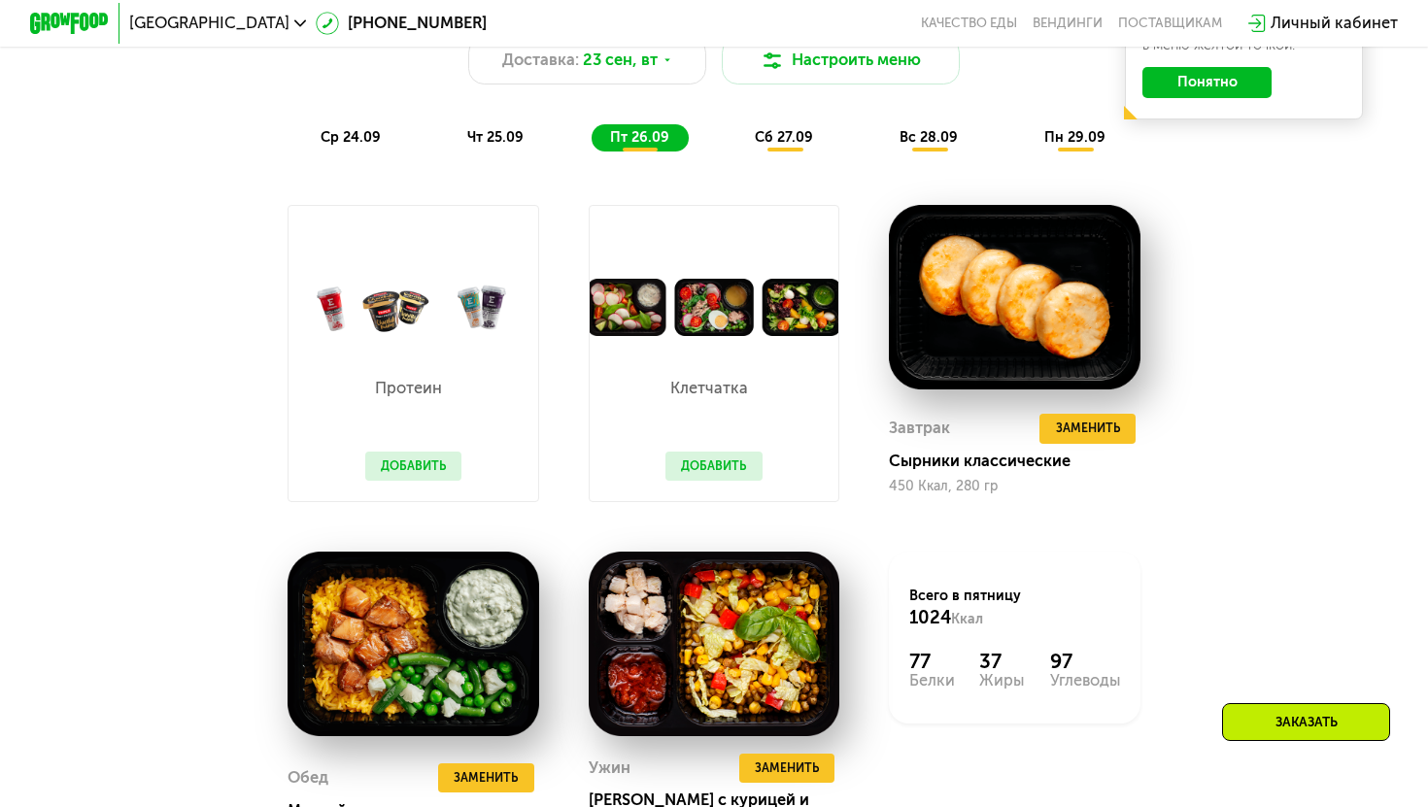
click at [768, 112] on div "Похудение и поддержание формы Доставка: [DATE] Настроить меню ср 24.09 чт 25.09…" at bounding box center [714, 67] width 1174 height 172
click at [768, 146] on span "сб 27.09" at bounding box center [784, 137] width 58 height 17
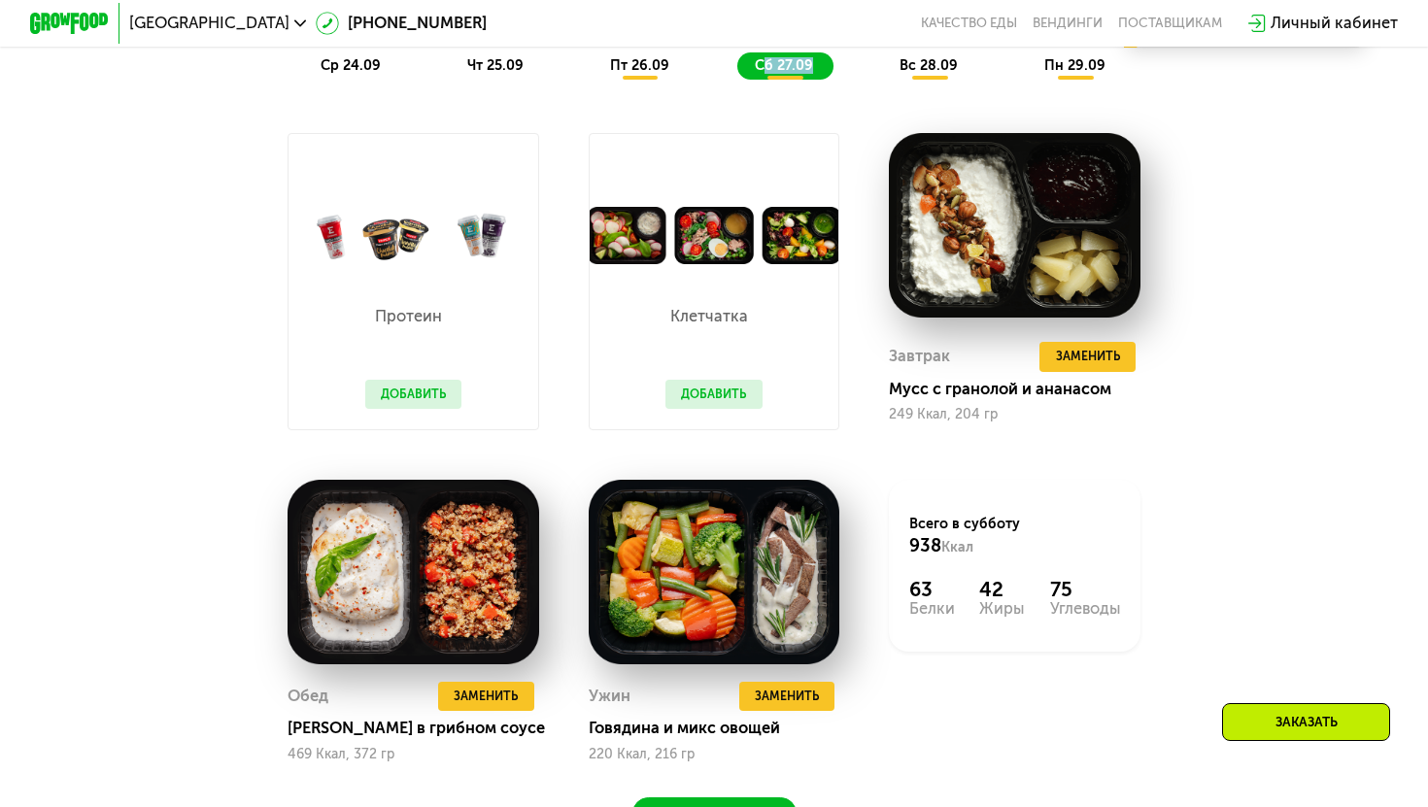
scroll to position [1623, 0]
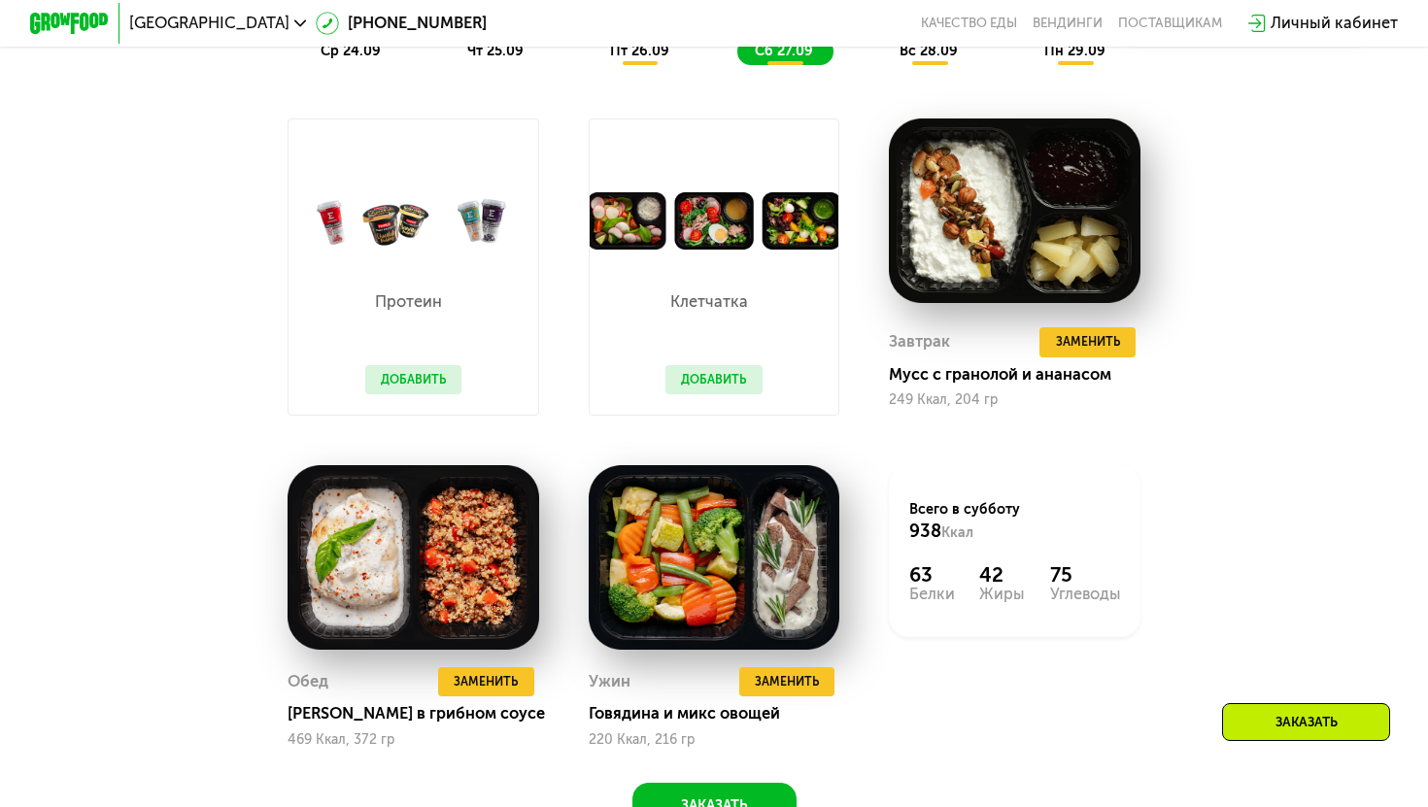
click at [938, 56] on span "вс 28.09" at bounding box center [928, 51] width 58 height 17
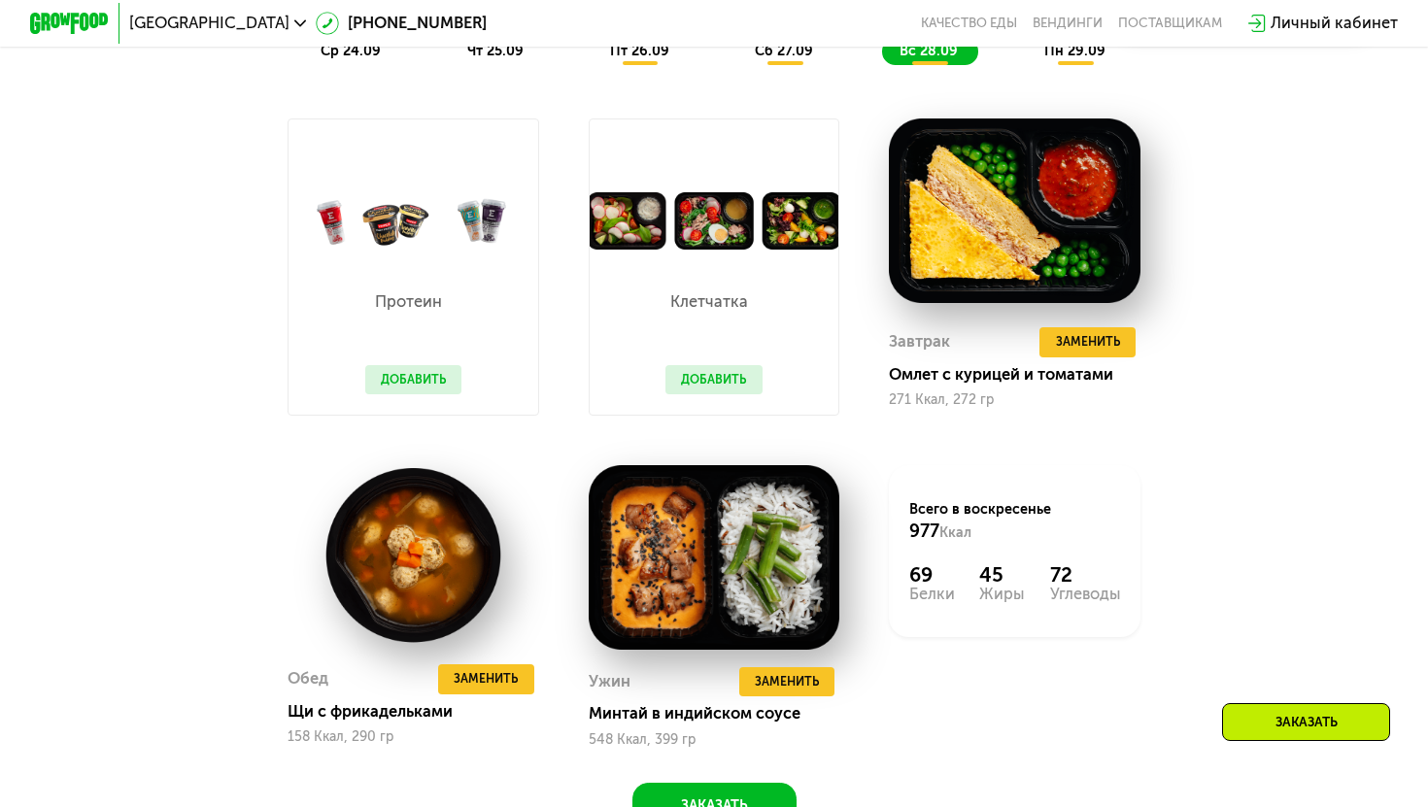
click at [1050, 53] on span "пн 29.09" at bounding box center [1074, 51] width 61 height 17
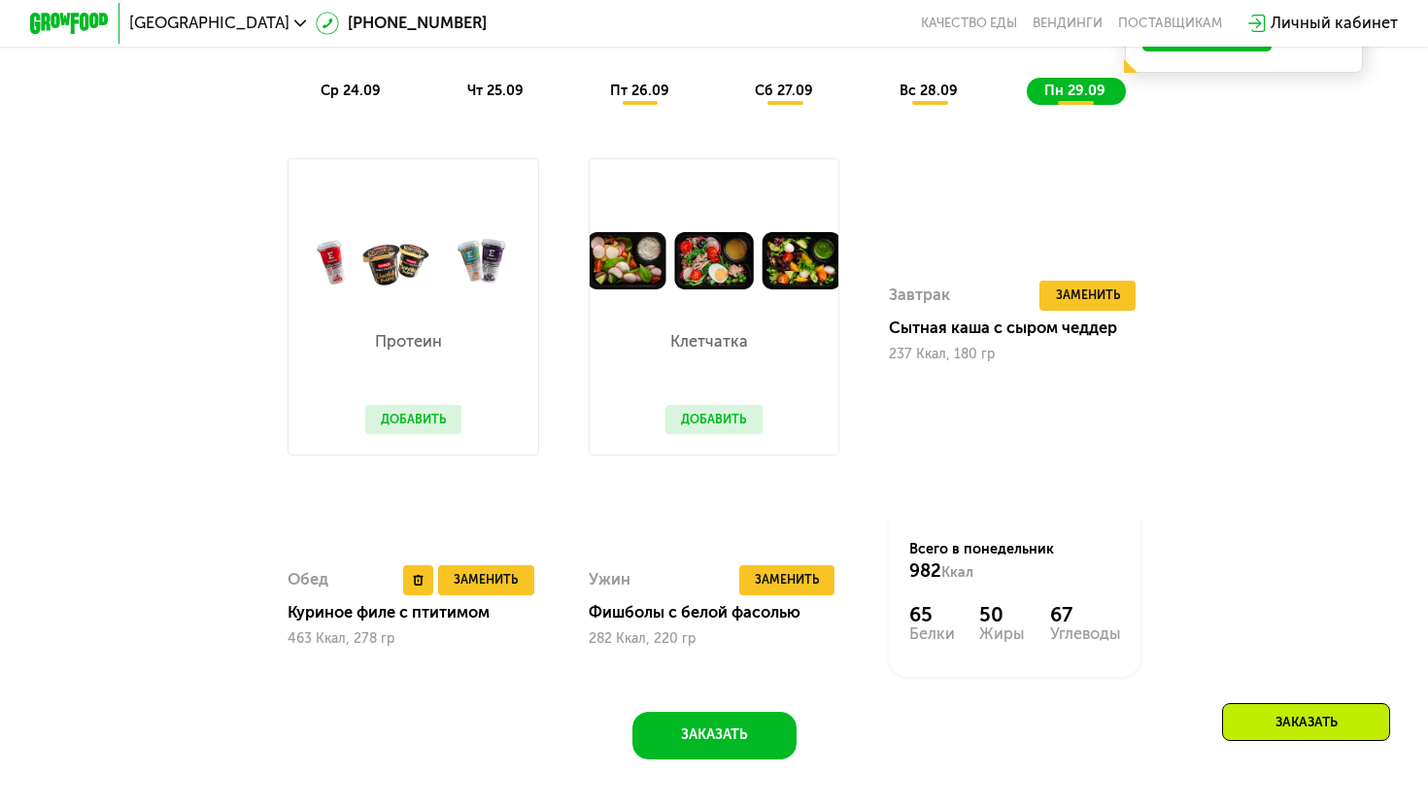
scroll to position [1518, 0]
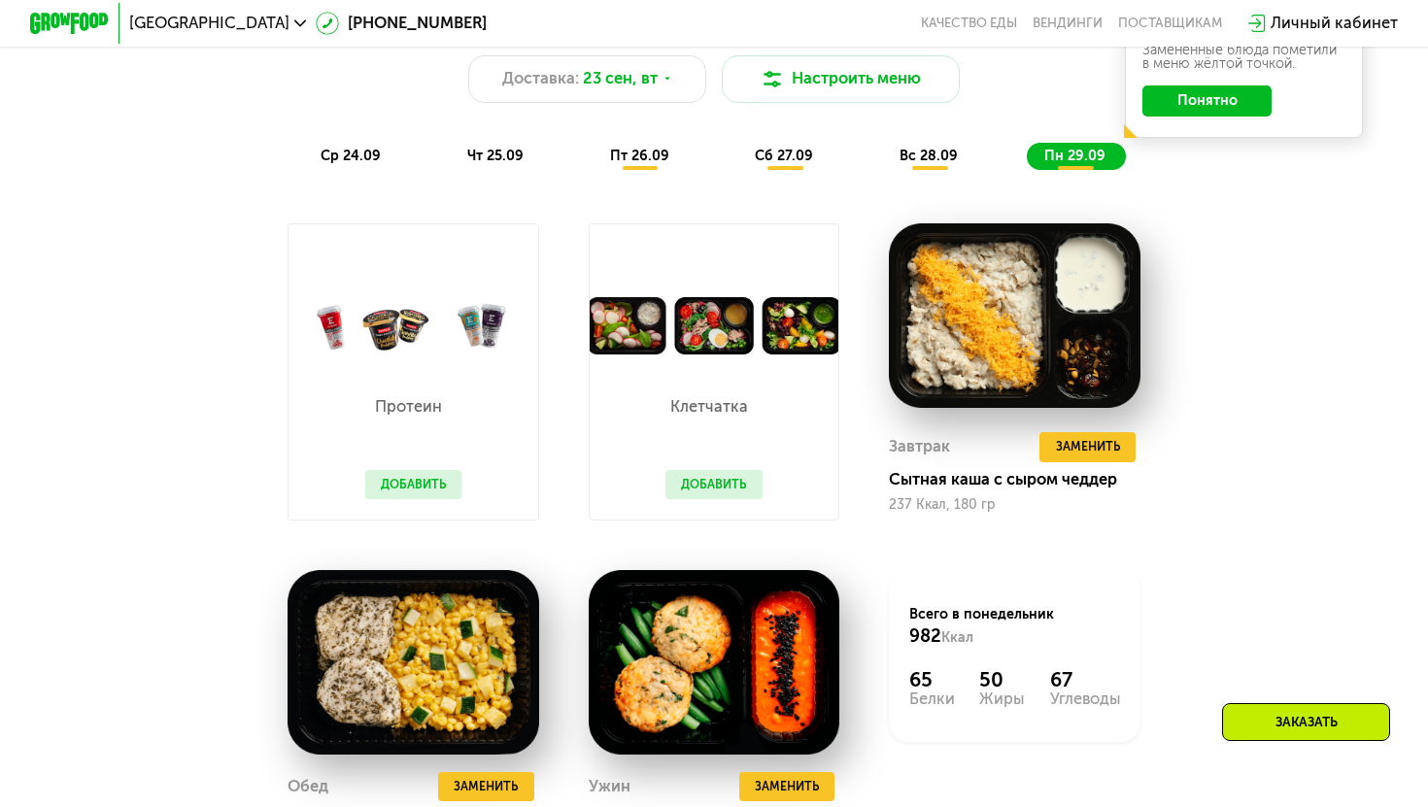
click at [677, 351] on img at bounding box center [715, 326] width 250 height 58
click at [697, 489] on button "Добавить" at bounding box center [713, 485] width 97 height 30
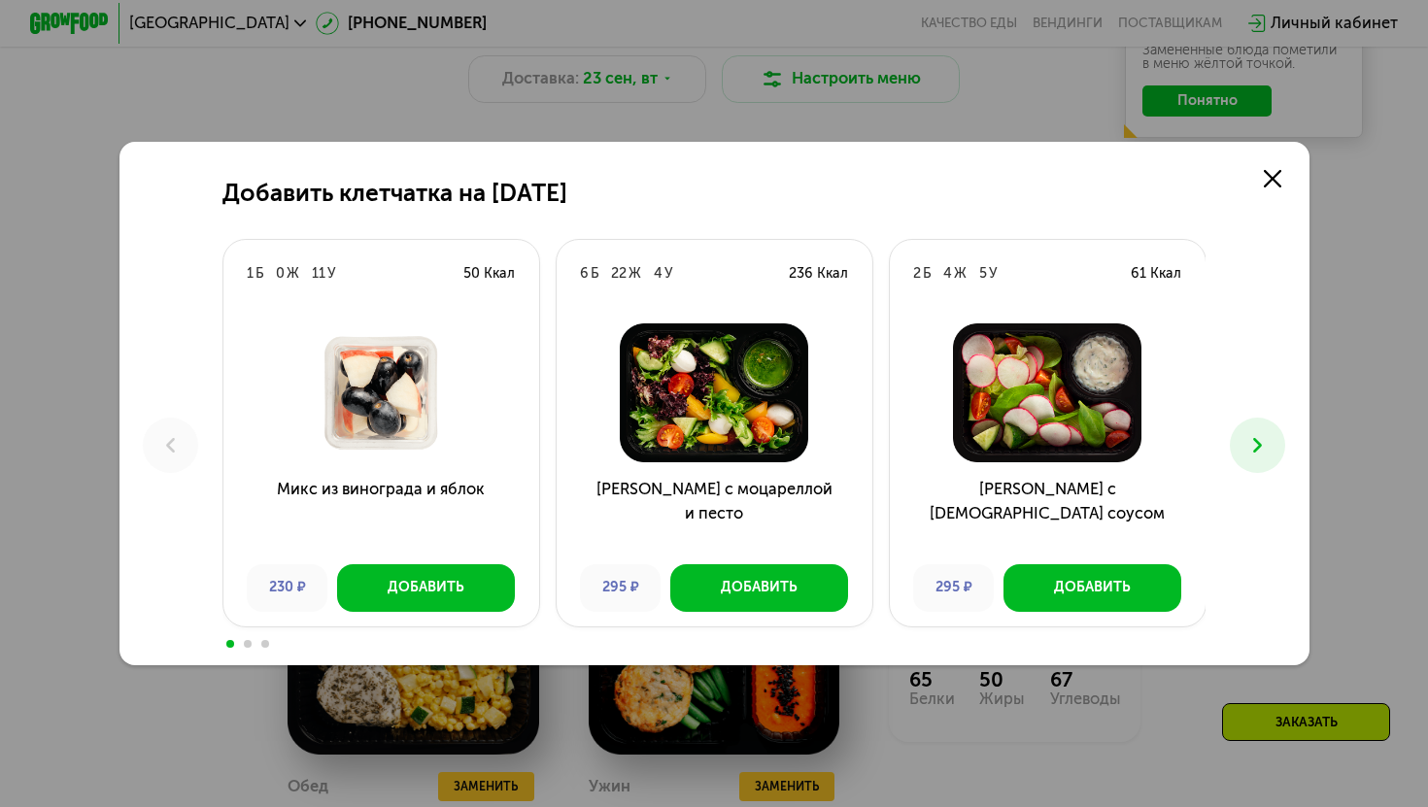
click at [1252, 437] on icon at bounding box center [1257, 445] width 24 height 24
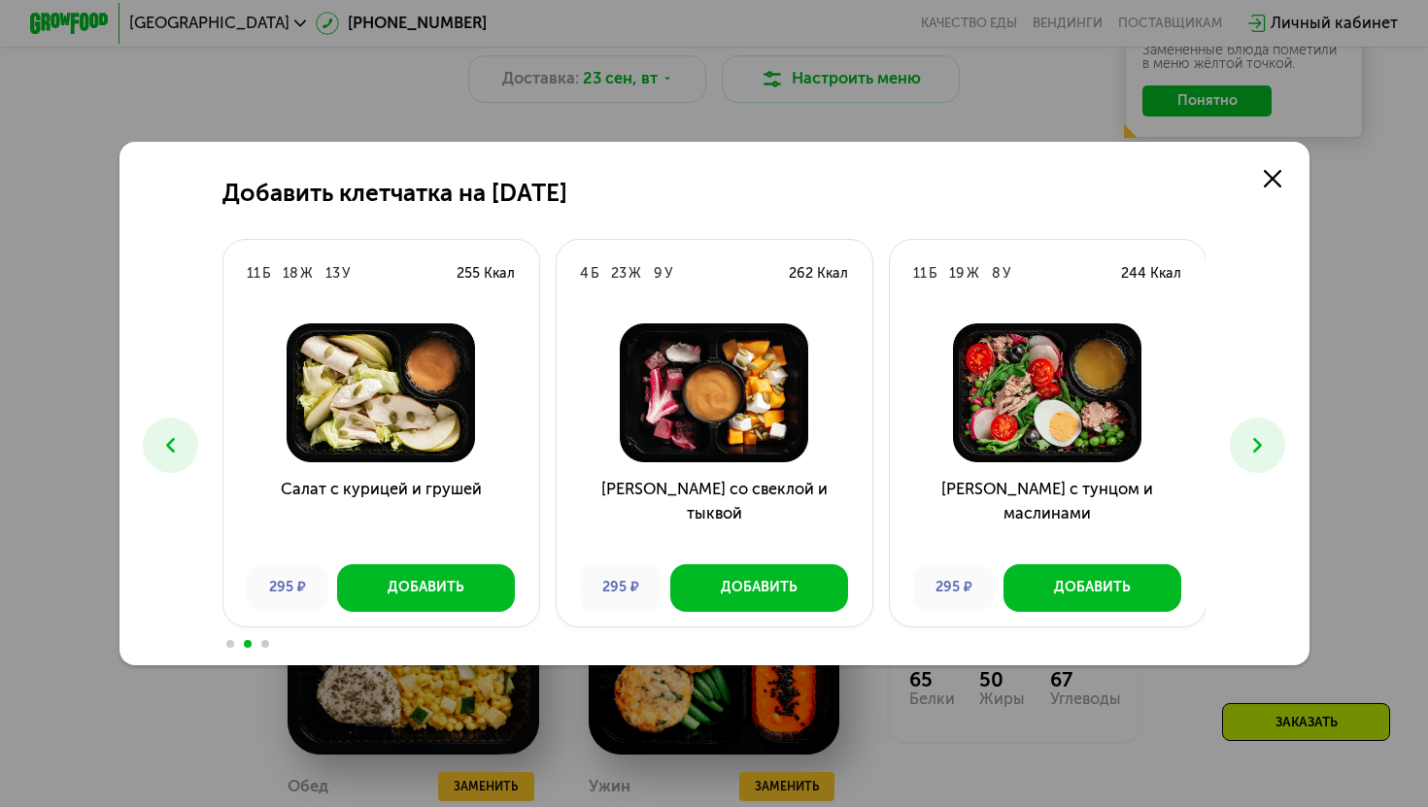
click at [780, 98] on div "Добавить клетчатка на [DATE] 1 Б 0 Ж 11 У 50 Ккал Микс из винограда и яблок 230…" at bounding box center [714, 403] width 1428 height 807
click at [1261, 178] on link at bounding box center [1272, 178] width 40 height 40
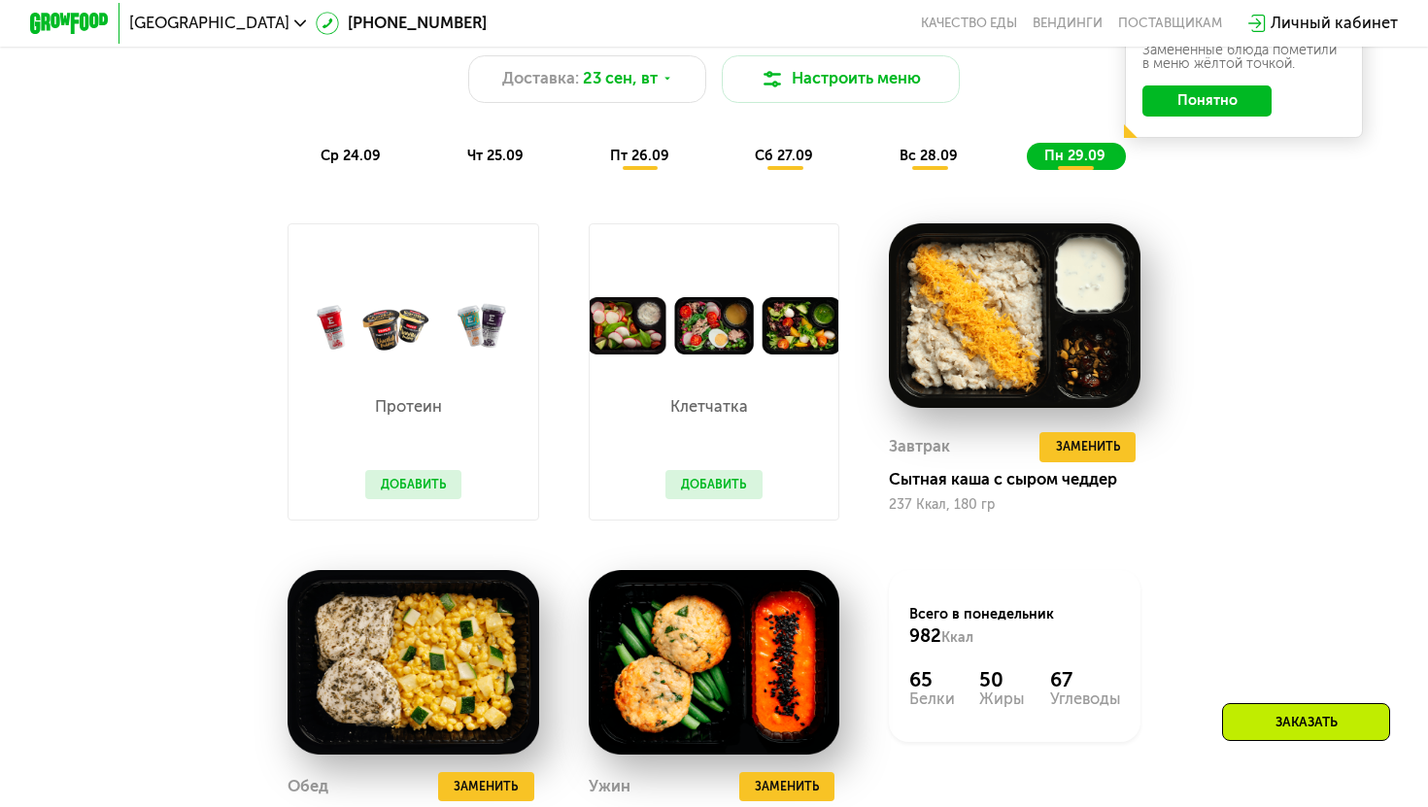
click at [364, 174] on div "Похудение и поддержание формы Доставка: [DATE] Настроить меню ср 24.09 чт 25.09…" at bounding box center [714, 84] width 1198 height 195
click at [346, 139] on div "Похудение и поддержание формы Доставка: [DATE] Настроить меню ср 24.09 чт 25.09…" at bounding box center [714, 85] width 1174 height 172
click at [370, 153] on span "ср 24.09" at bounding box center [351, 156] width 60 height 17
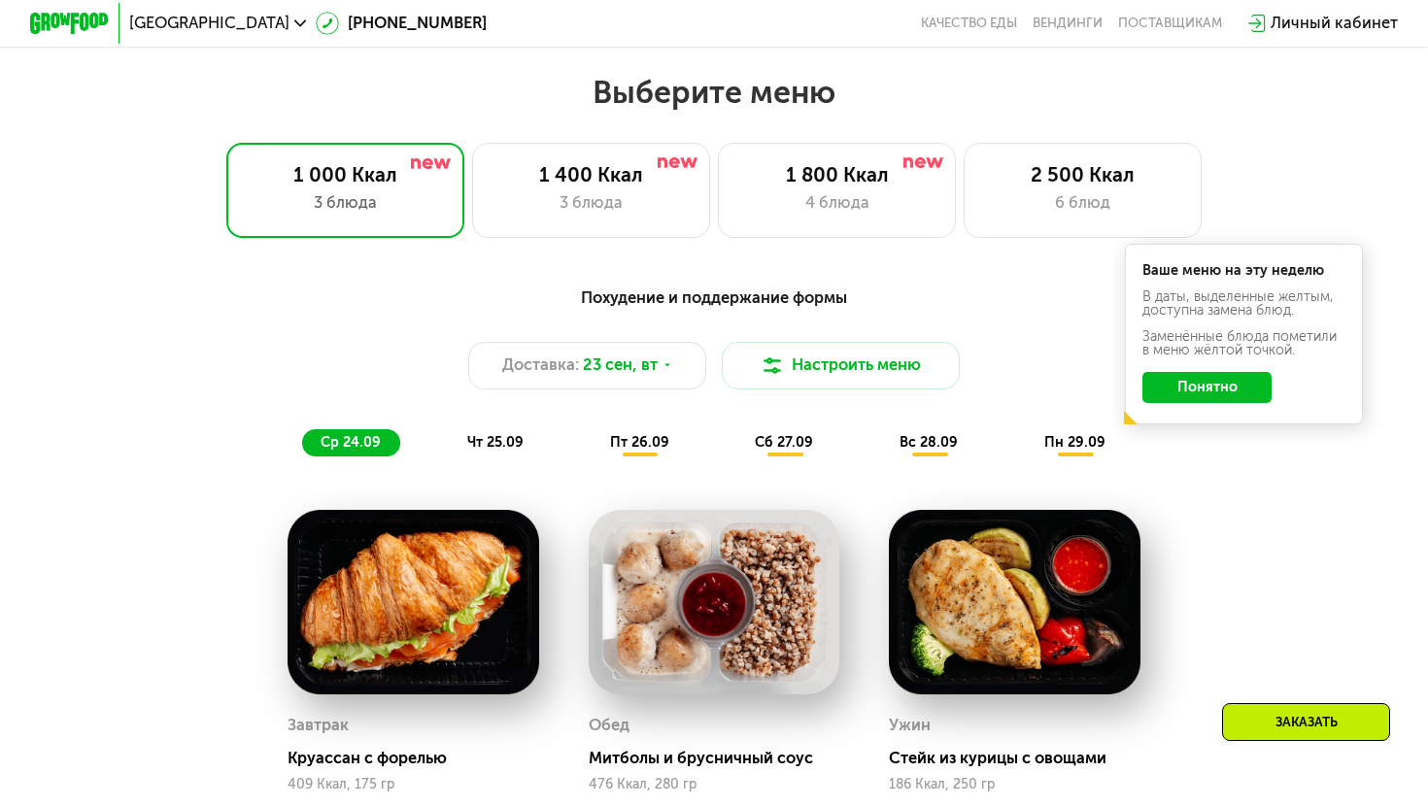
scroll to position [1227, 0]
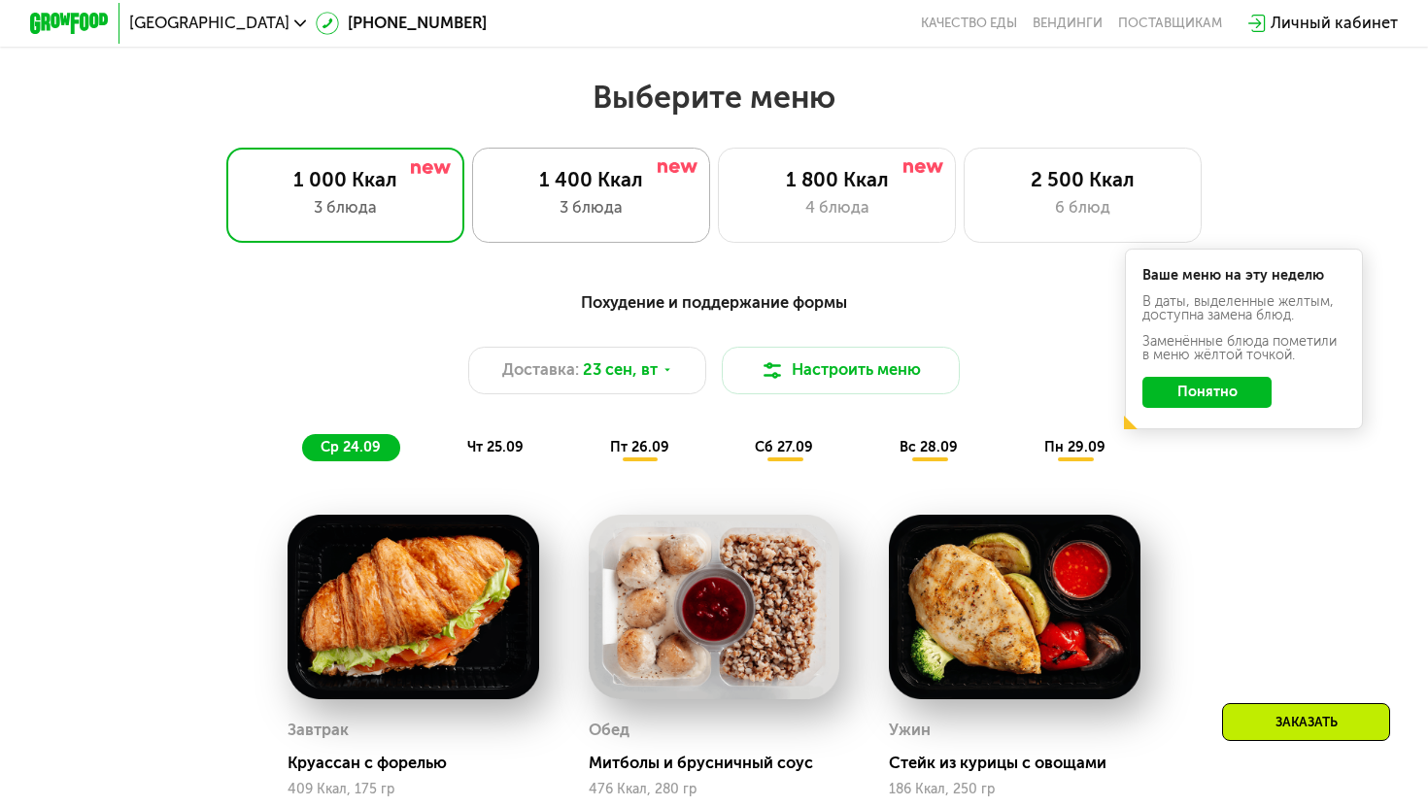
click at [579, 182] on div "1 400 Ккал" at bounding box center [590, 180] width 196 height 24
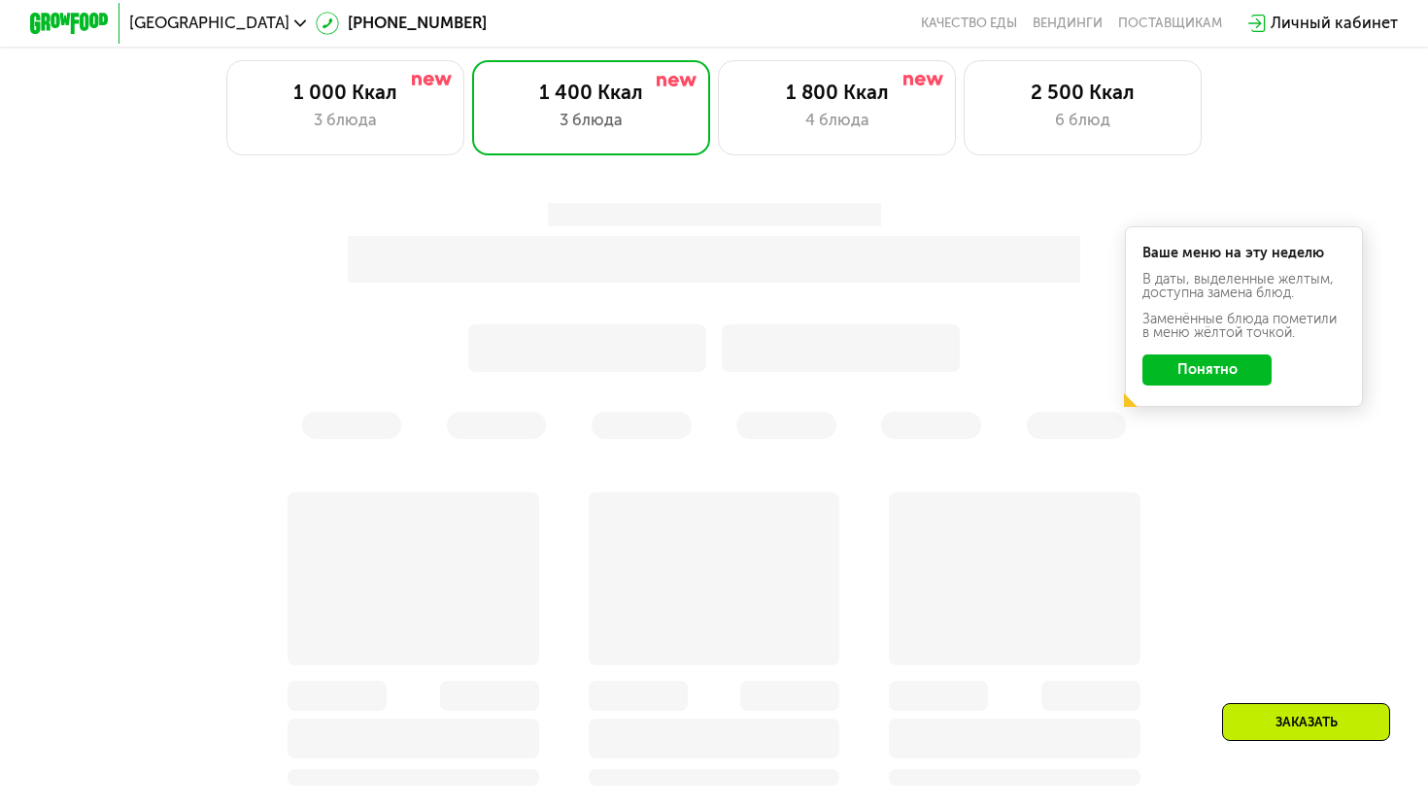
scroll to position [1310, 0]
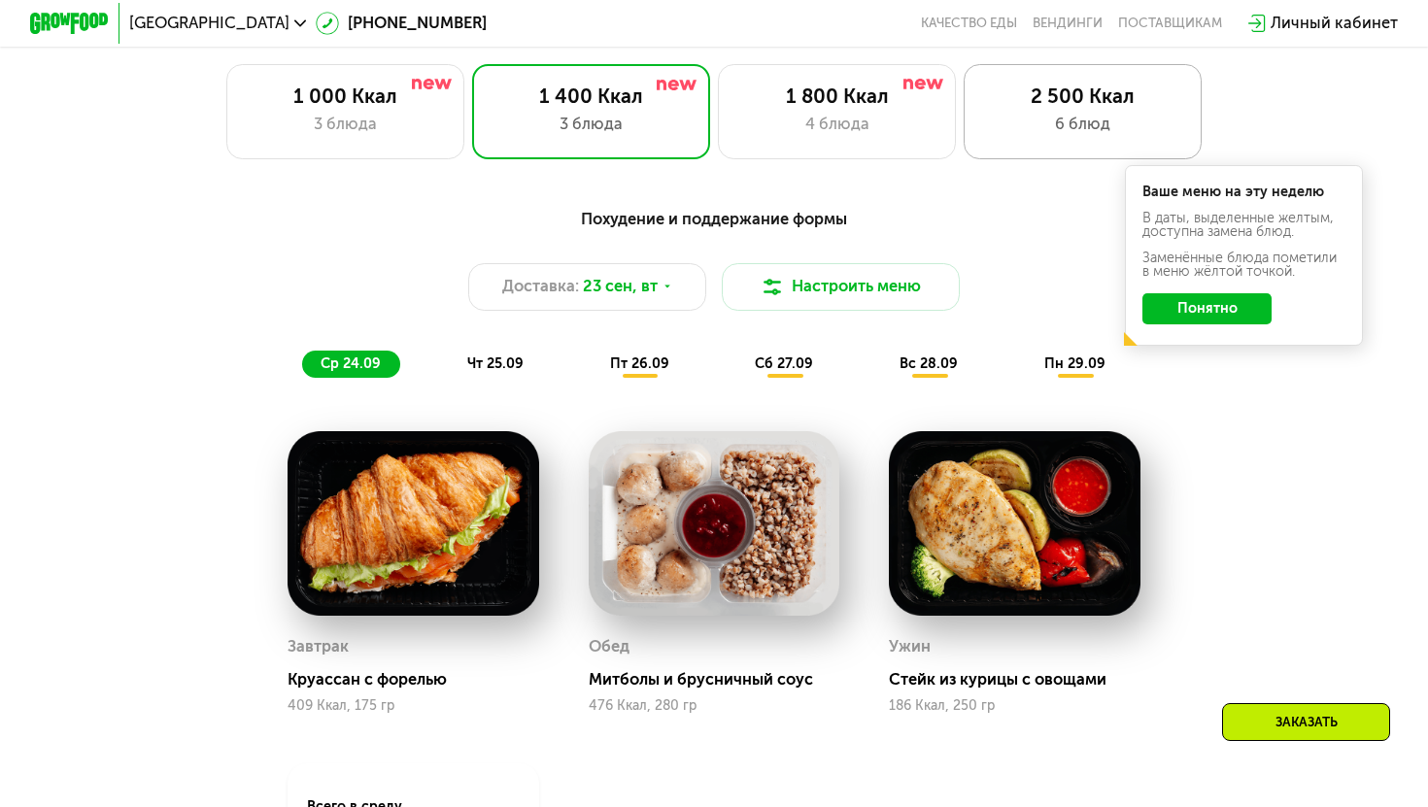
click at [1013, 111] on div "2 500 Ккал 6 блюд" at bounding box center [1083, 111] width 238 height 95
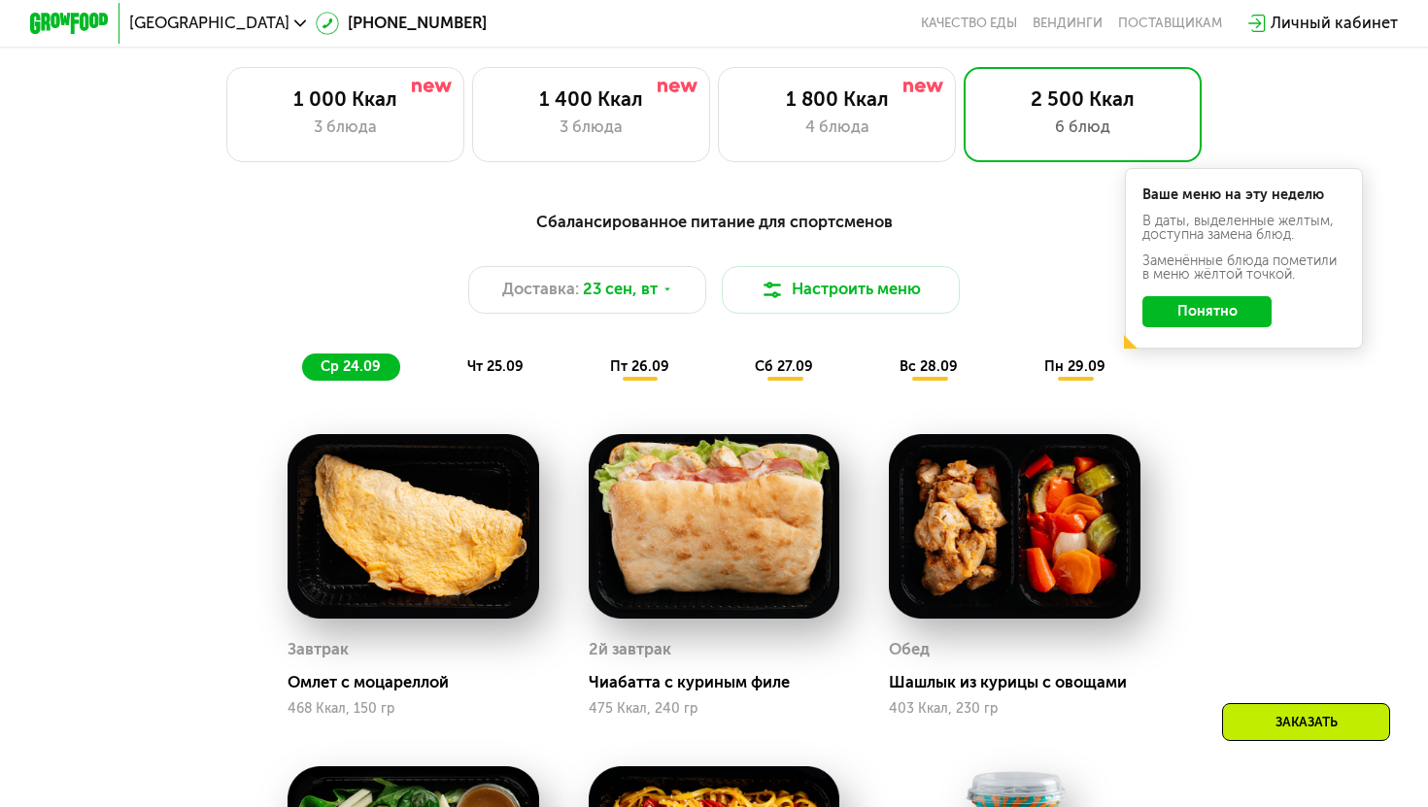
scroll to position [1253, 0]
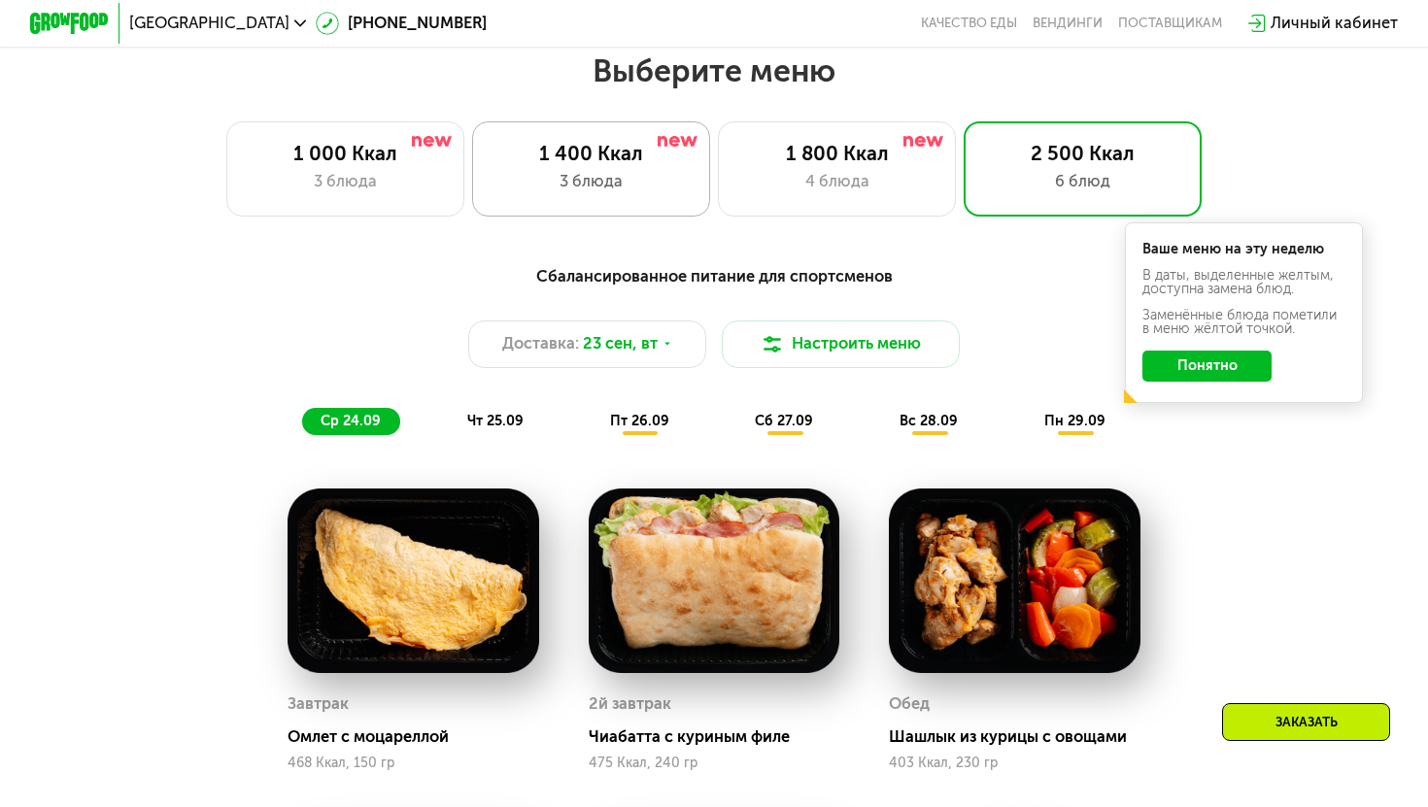
click at [571, 189] on div "3 блюда" at bounding box center [590, 182] width 196 height 24
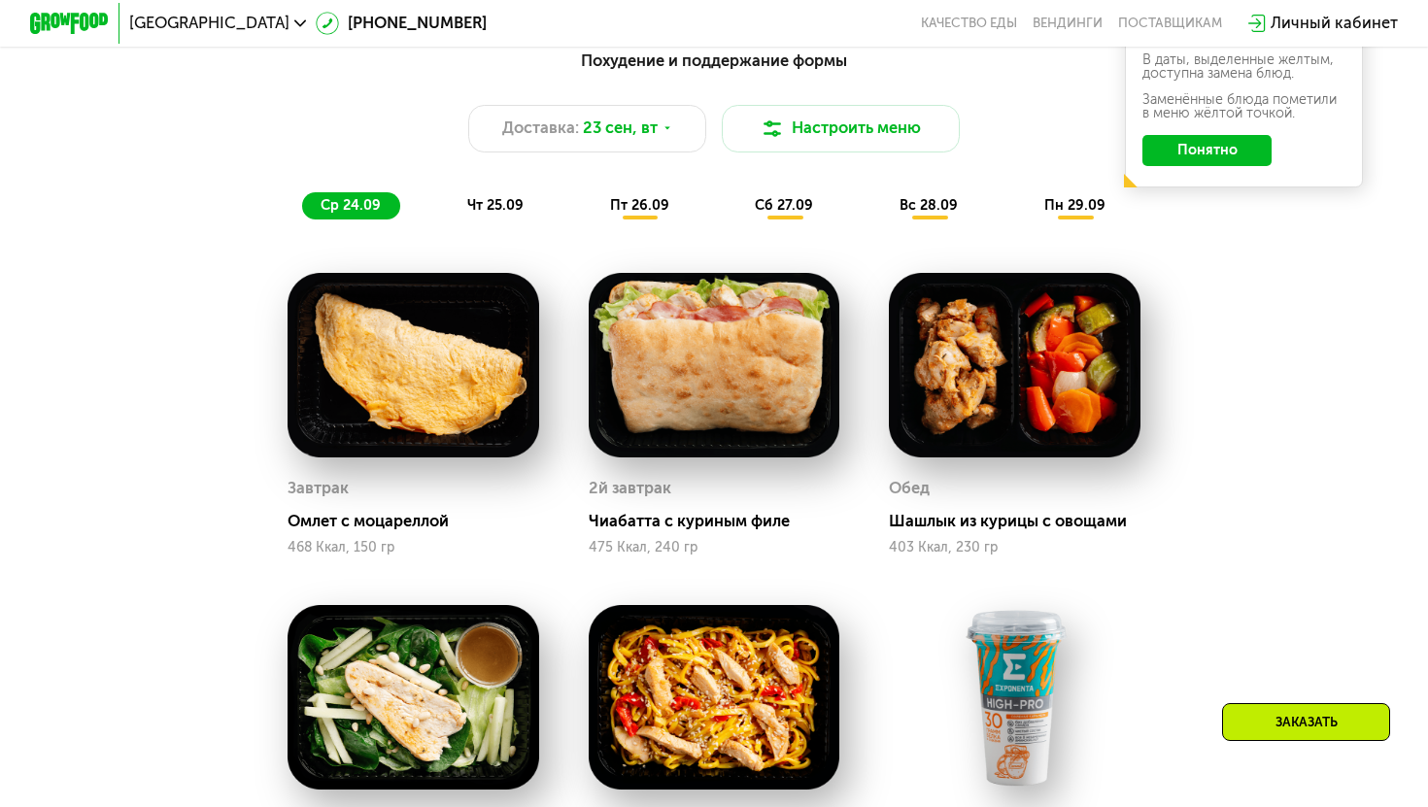
scroll to position [1459, 0]
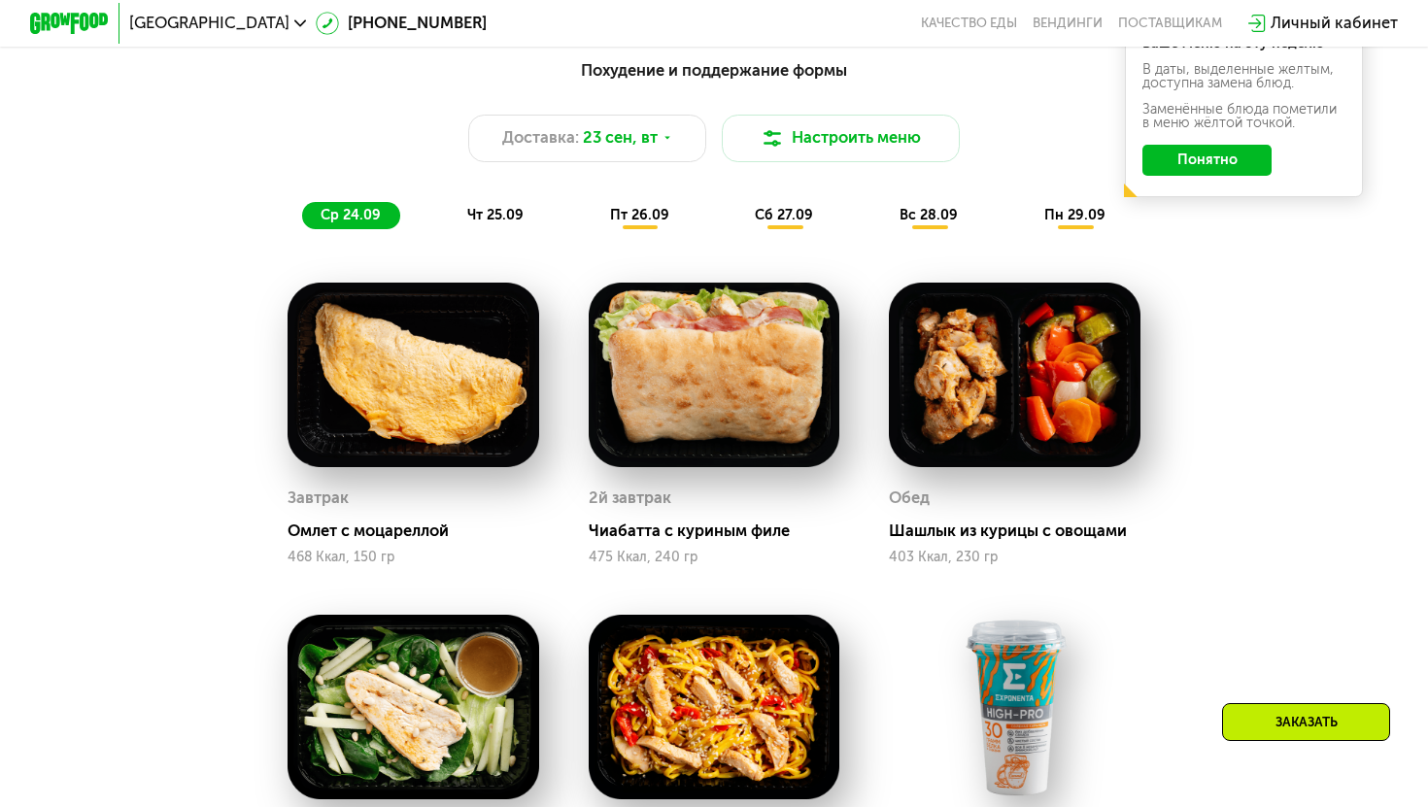
click at [498, 213] on span "чт 25.09" at bounding box center [495, 215] width 56 height 17
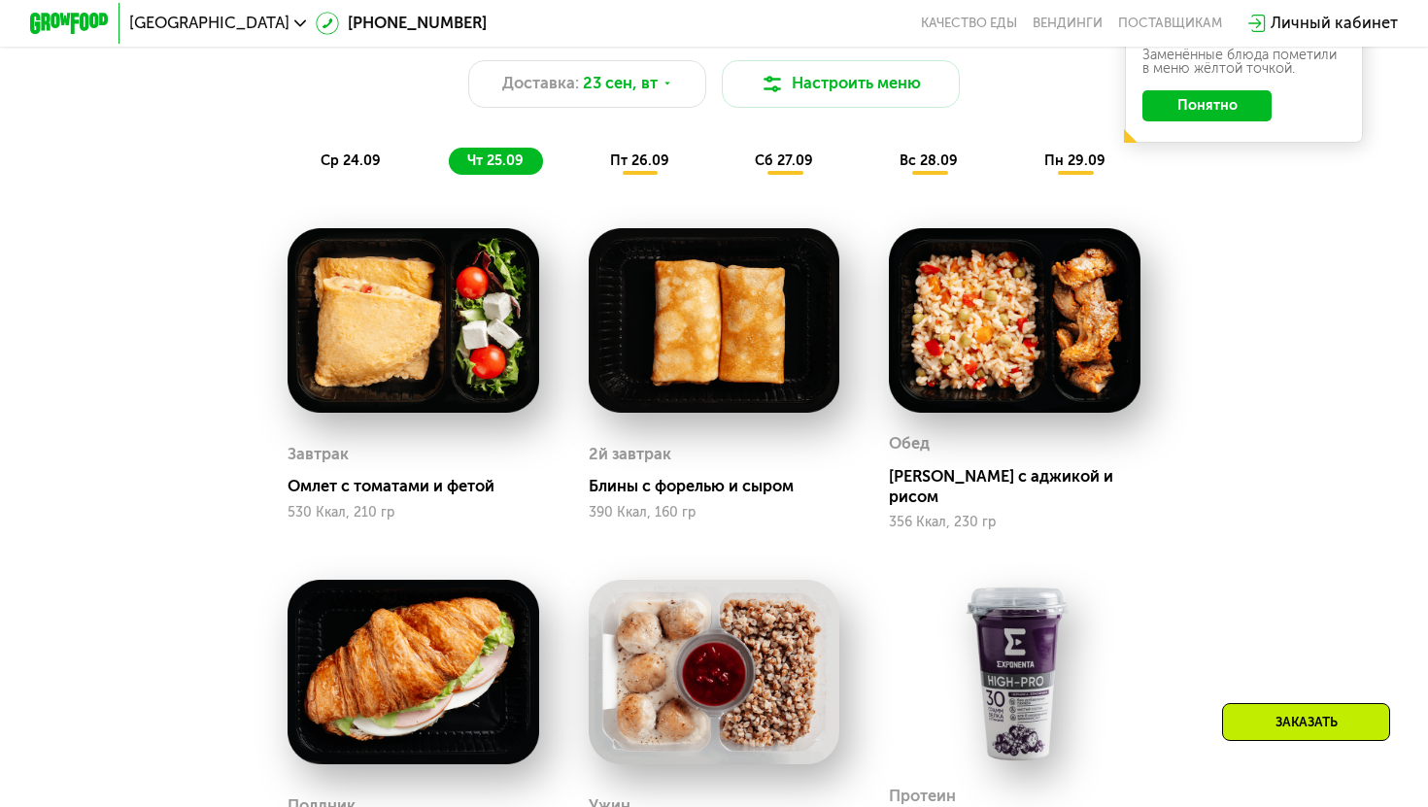
scroll to position [1508, 0]
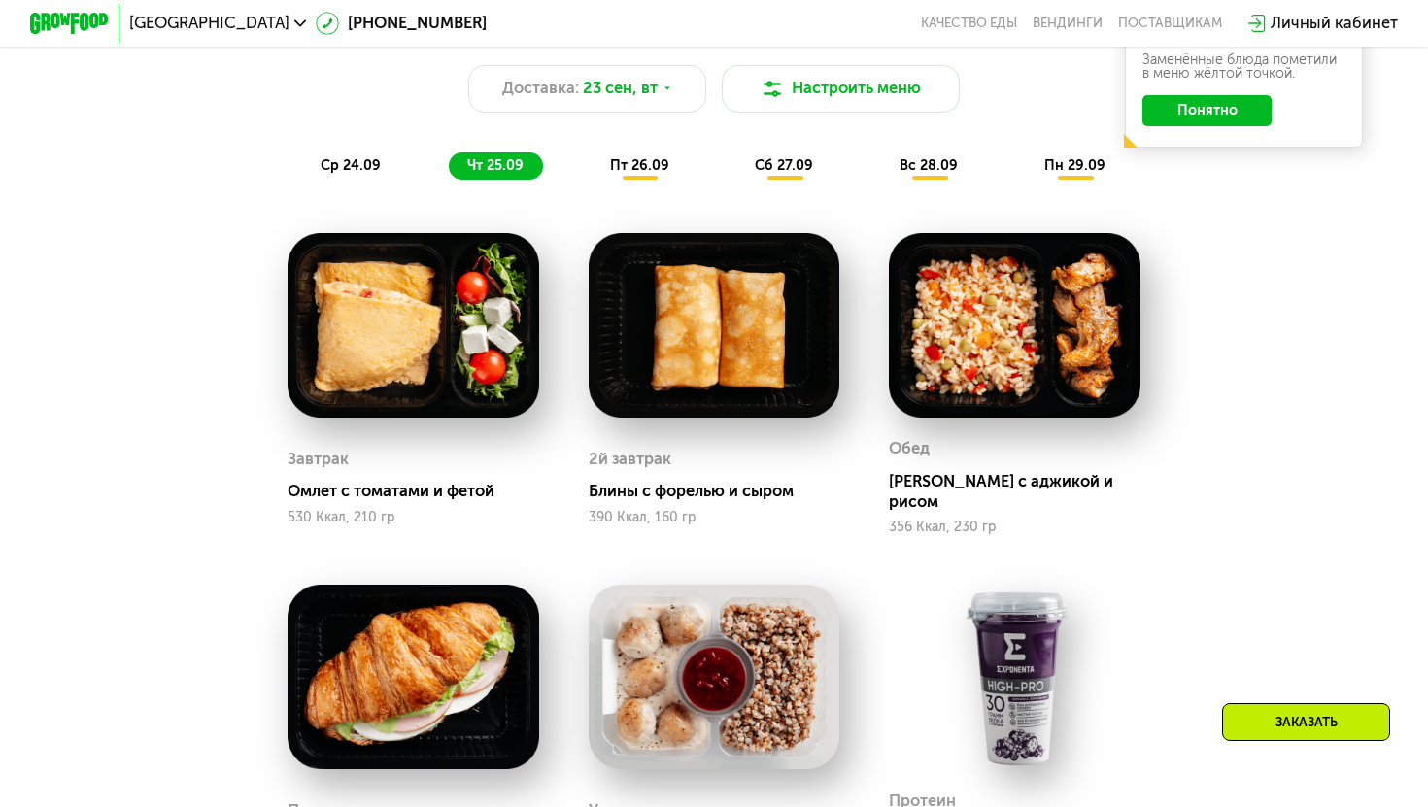
click at [667, 178] on div "пт 26.09" at bounding box center [640, 166] width 97 height 28
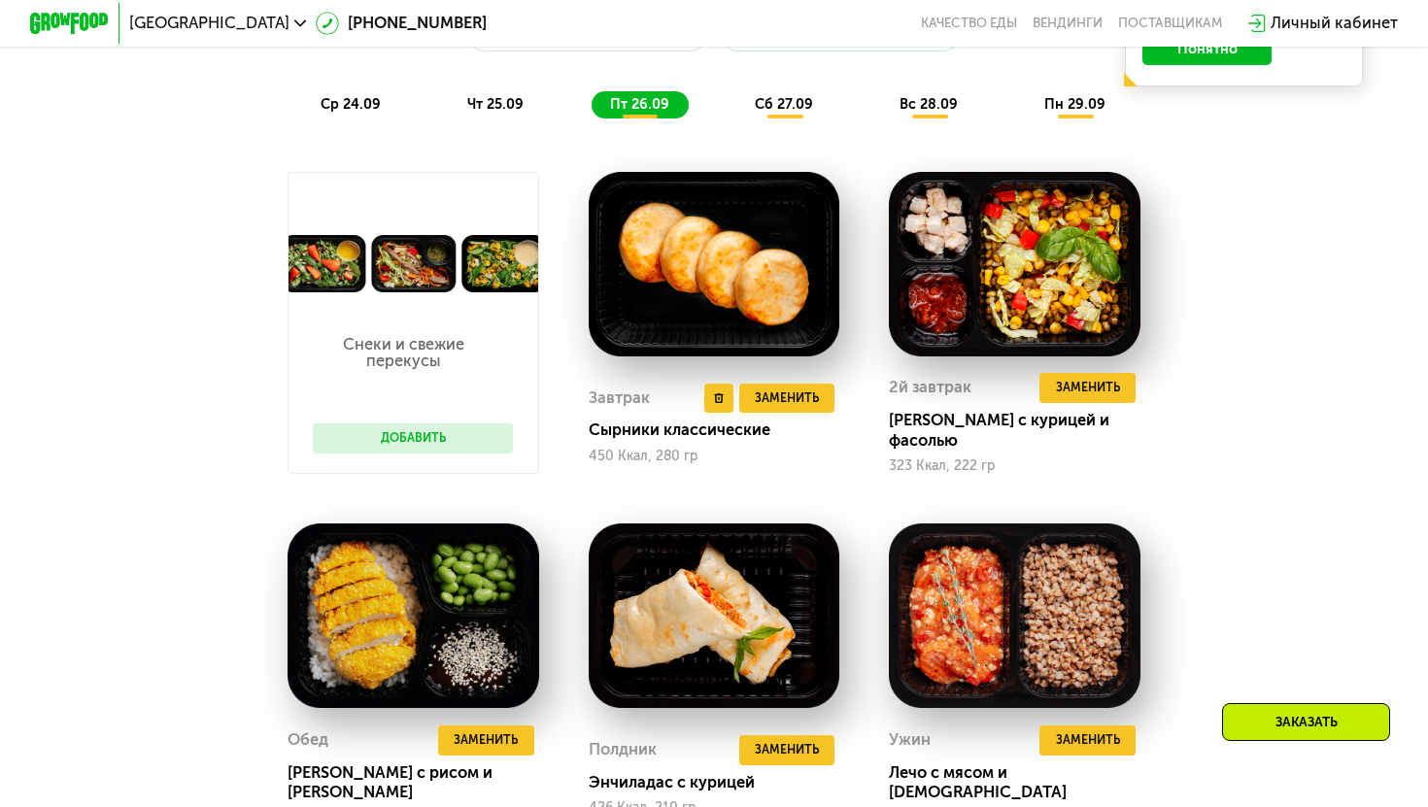
scroll to position [1569, 0]
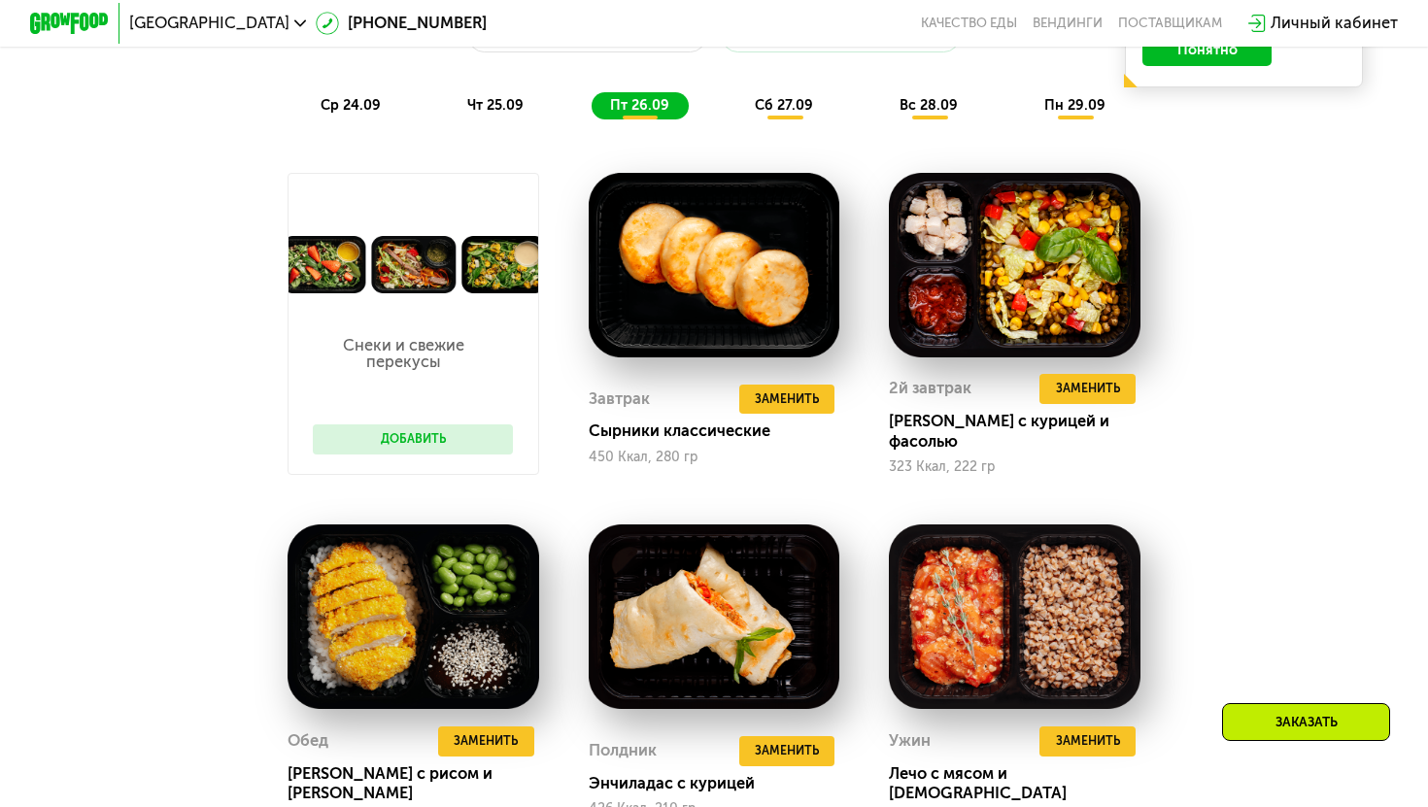
click at [766, 90] on div "Похудение и поддержание формы Доставка: [DATE] Настроить меню ср 24.09 чт 25.09…" at bounding box center [714, 35] width 1174 height 172
click at [801, 104] on span "сб 27.09" at bounding box center [784, 105] width 58 height 17
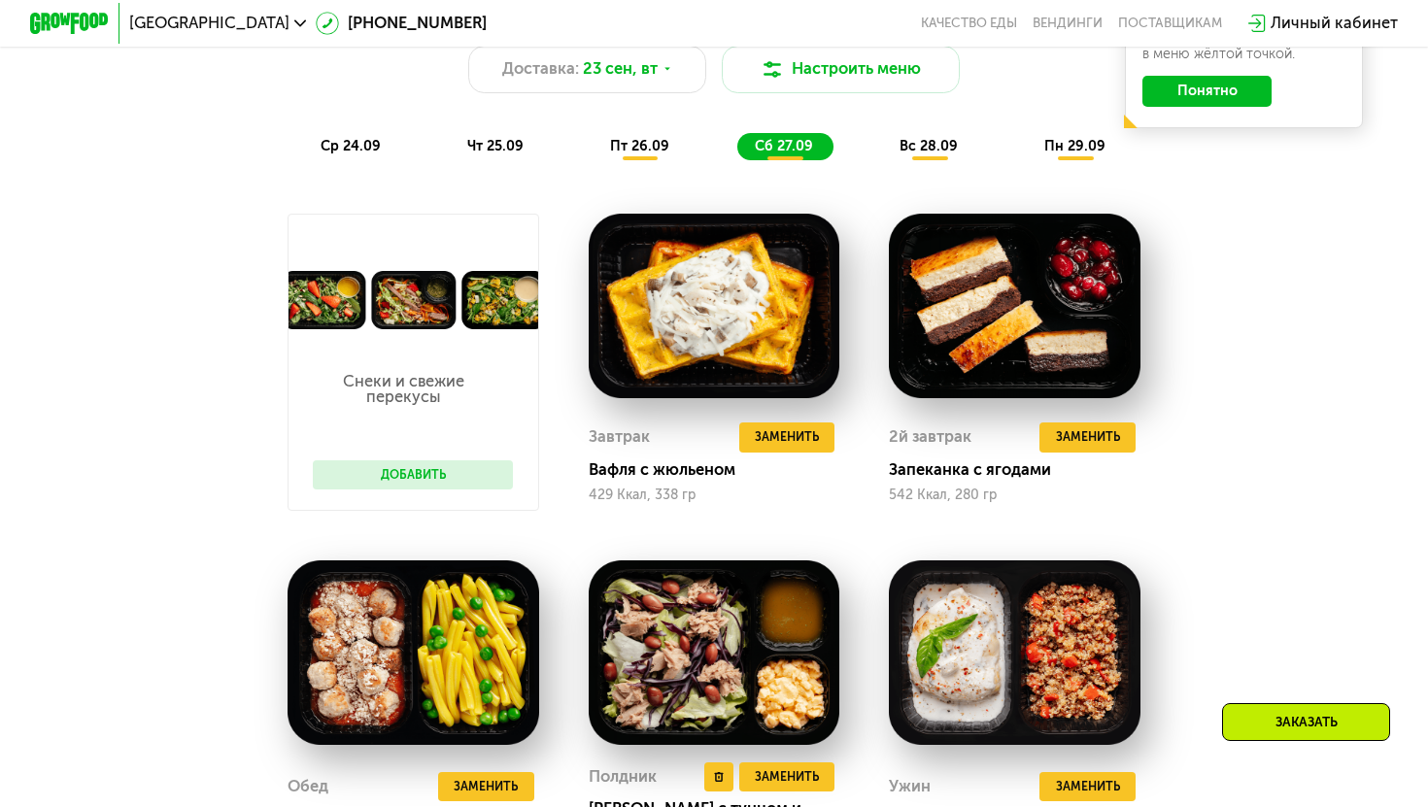
scroll to position [1512, 0]
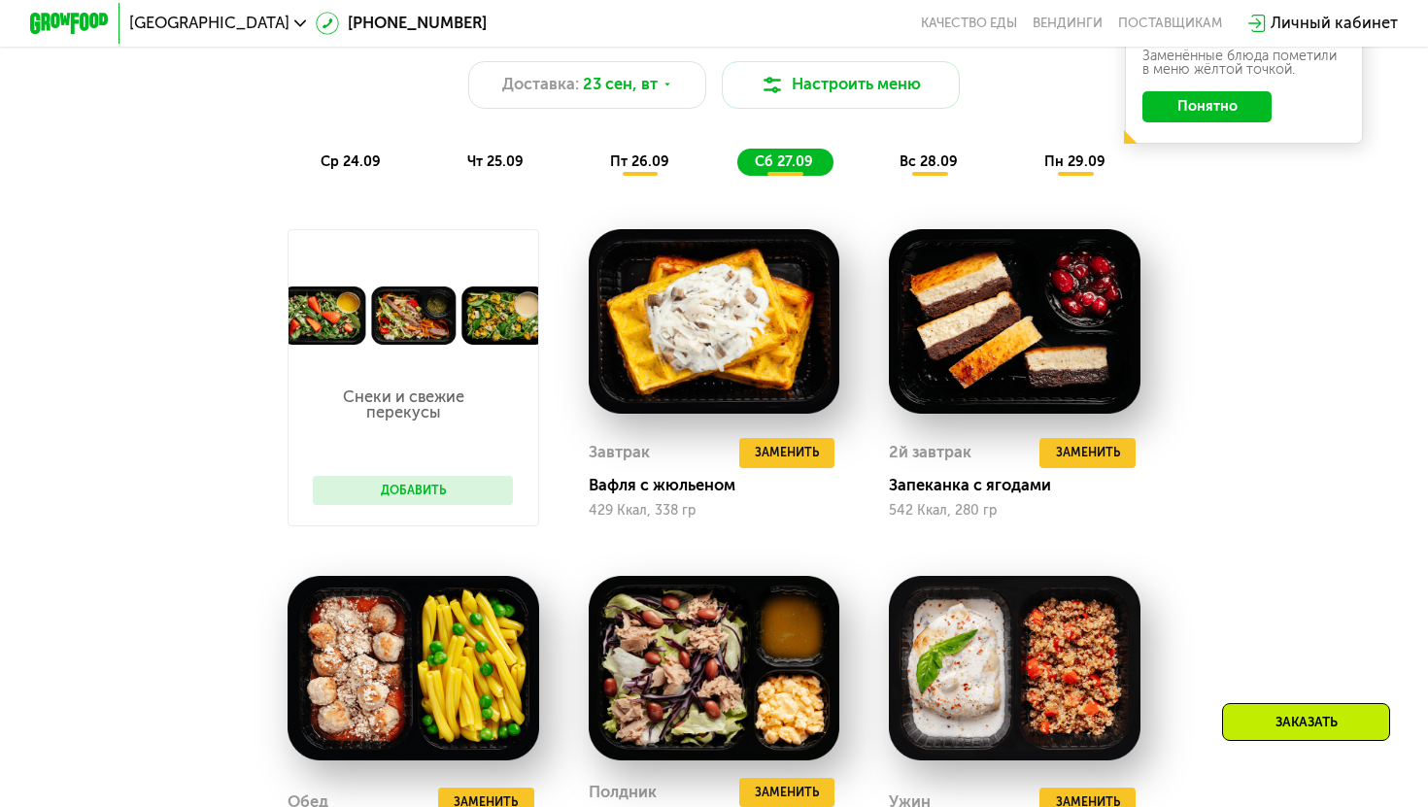
click at [937, 169] on span "вс 28.09" at bounding box center [928, 161] width 58 height 17
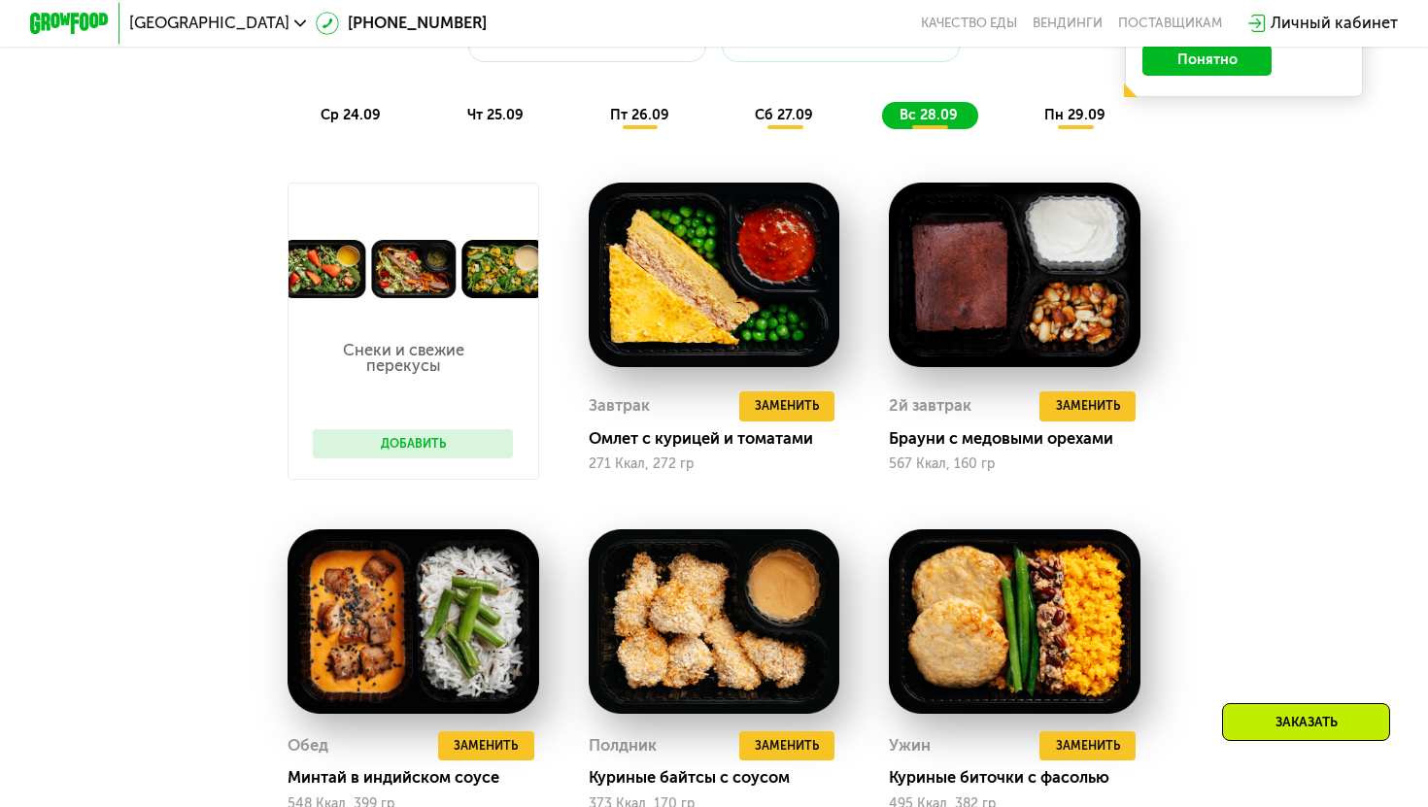
scroll to position [1479, 0]
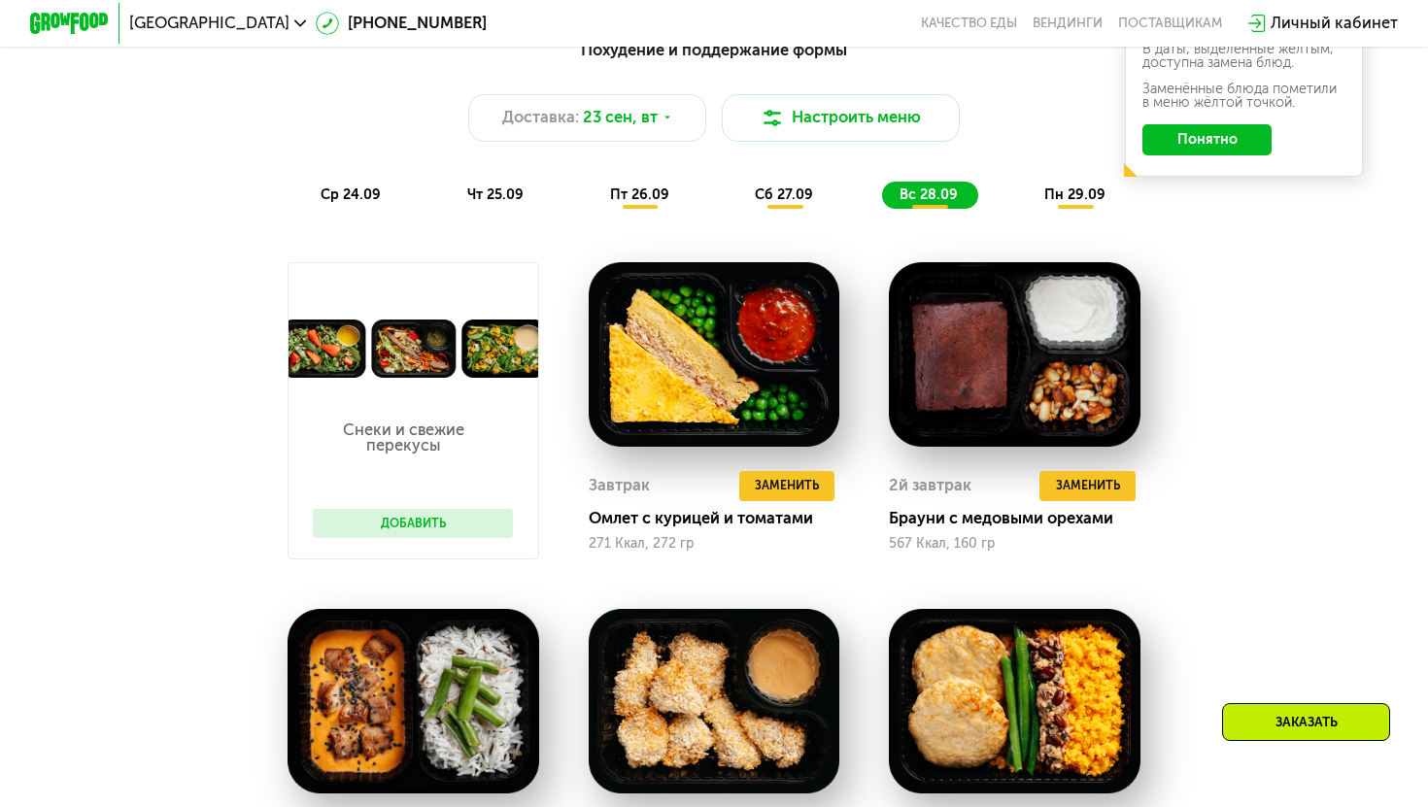
click at [1023, 184] on div "ср 24.09 чт 25.09 пт 26.09 сб 27.09 вс 28.09 пн 29.09" at bounding box center [713, 196] width 823 height 28
click at [1047, 197] on span "пн 29.09" at bounding box center [1074, 194] width 61 height 17
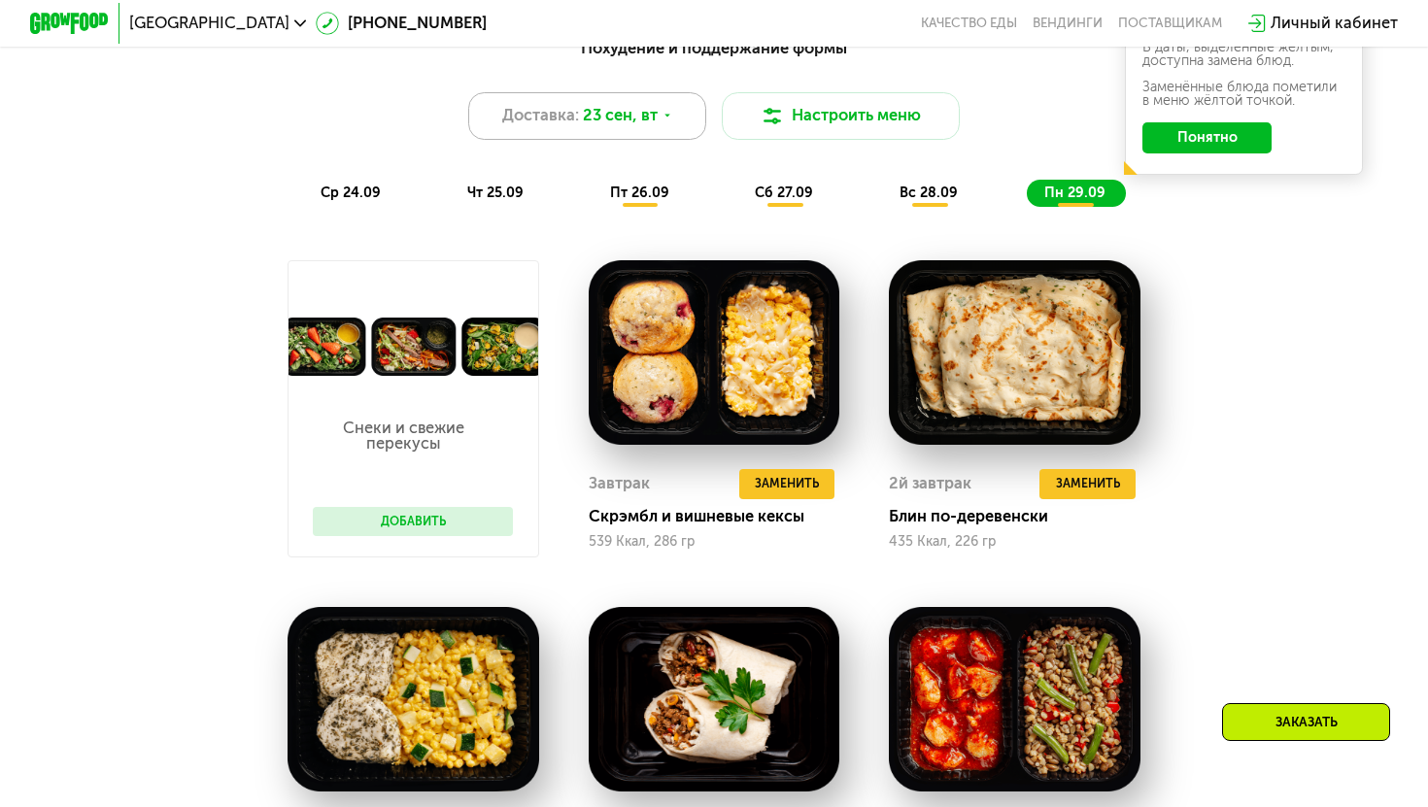
scroll to position [1475, 0]
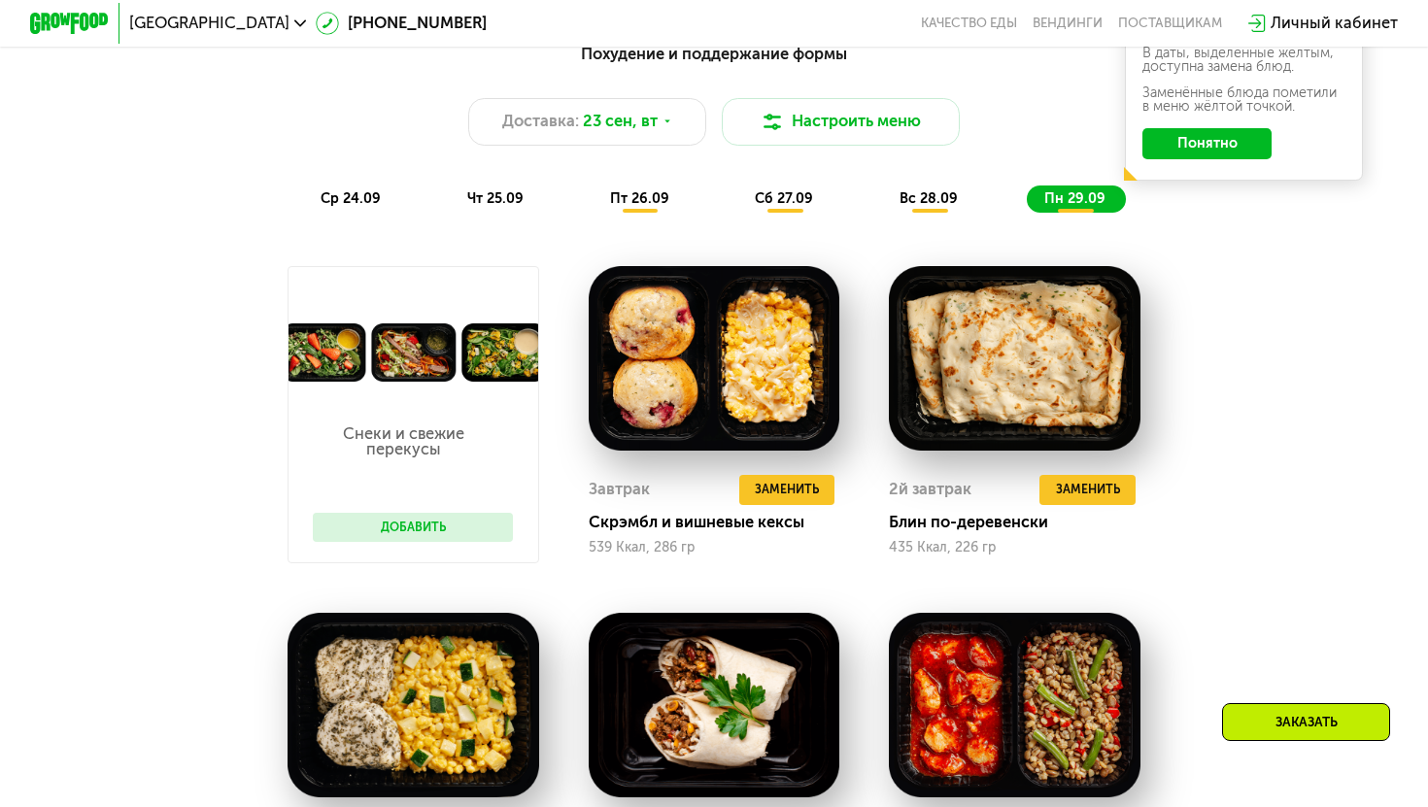
click at [340, 200] on span "ср 24.09" at bounding box center [351, 198] width 60 height 17
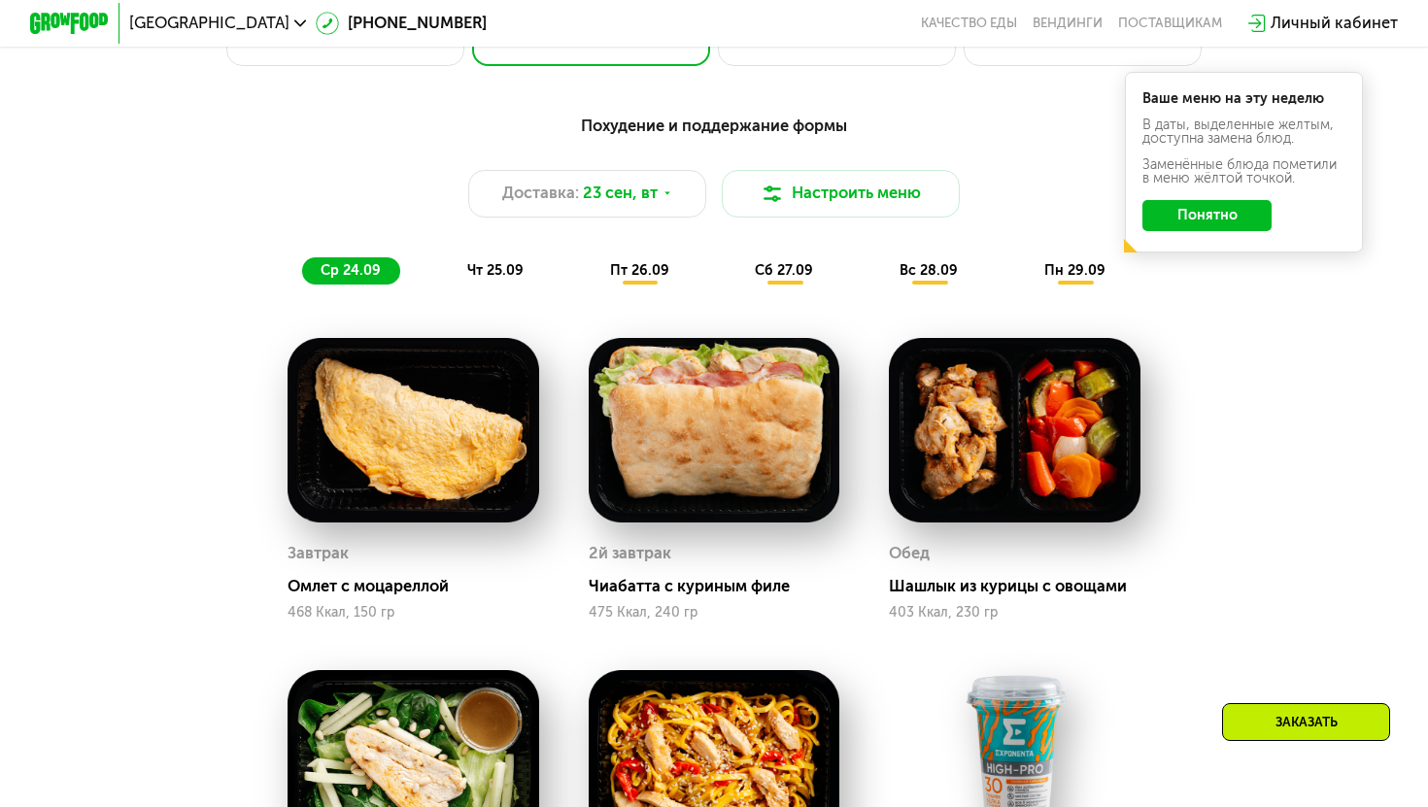
scroll to position [1385, 0]
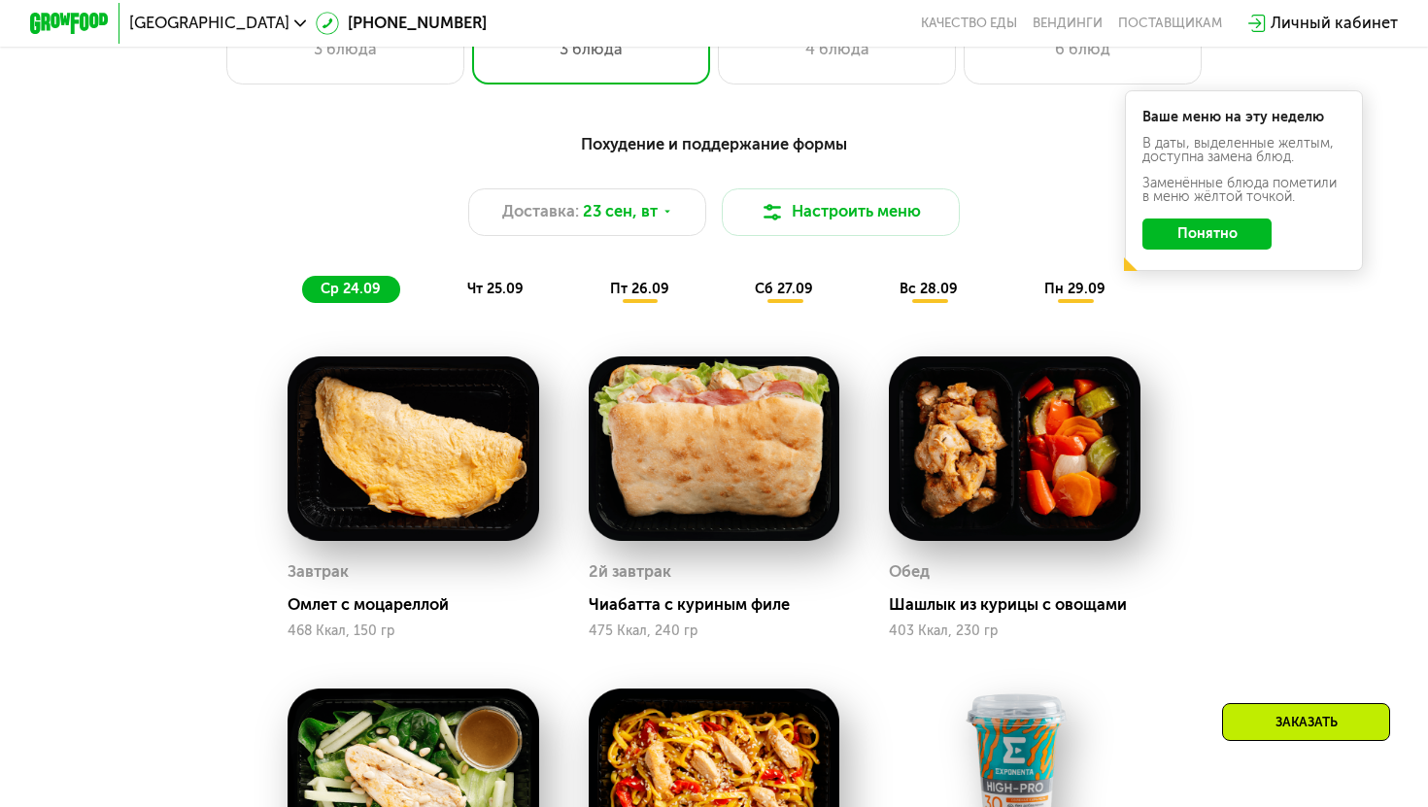
click at [689, 298] on div "ср 24.09 чт 25.09 пт 26.09 сб 27.09 вс 28.09 пн 29.09" at bounding box center [713, 290] width 823 height 28
click at [644, 288] on span "пт 26.09" at bounding box center [639, 289] width 59 height 17
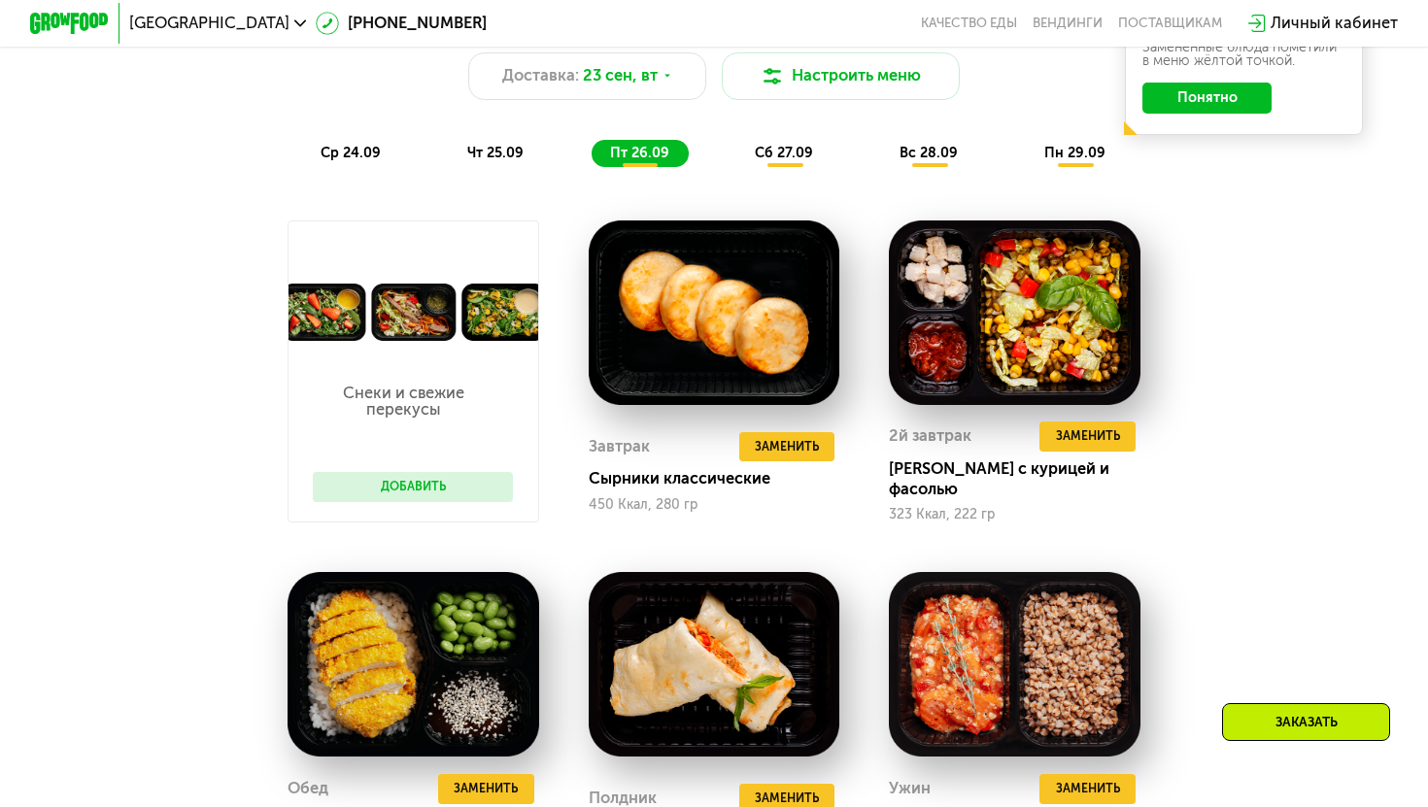
scroll to position [1549, 0]
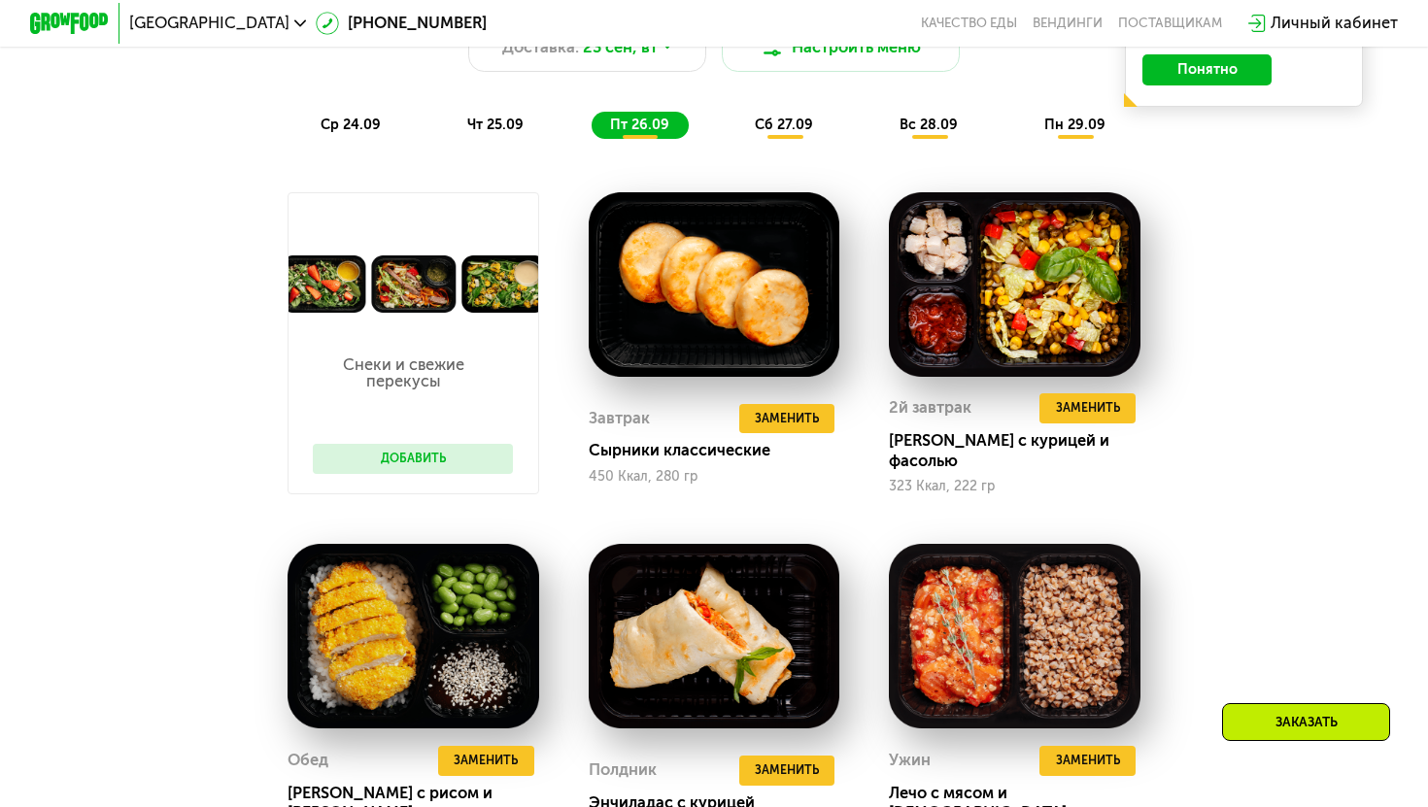
click at [417, 235] on div "Снеки и свежие перекусы Добавить" at bounding box center [413, 343] width 252 height 303
click at [413, 285] on img at bounding box center [413, 284] width 250 height 58
click at [427, 456] on button "Добавить" at bounding box center [413, 459] width 200 height 30
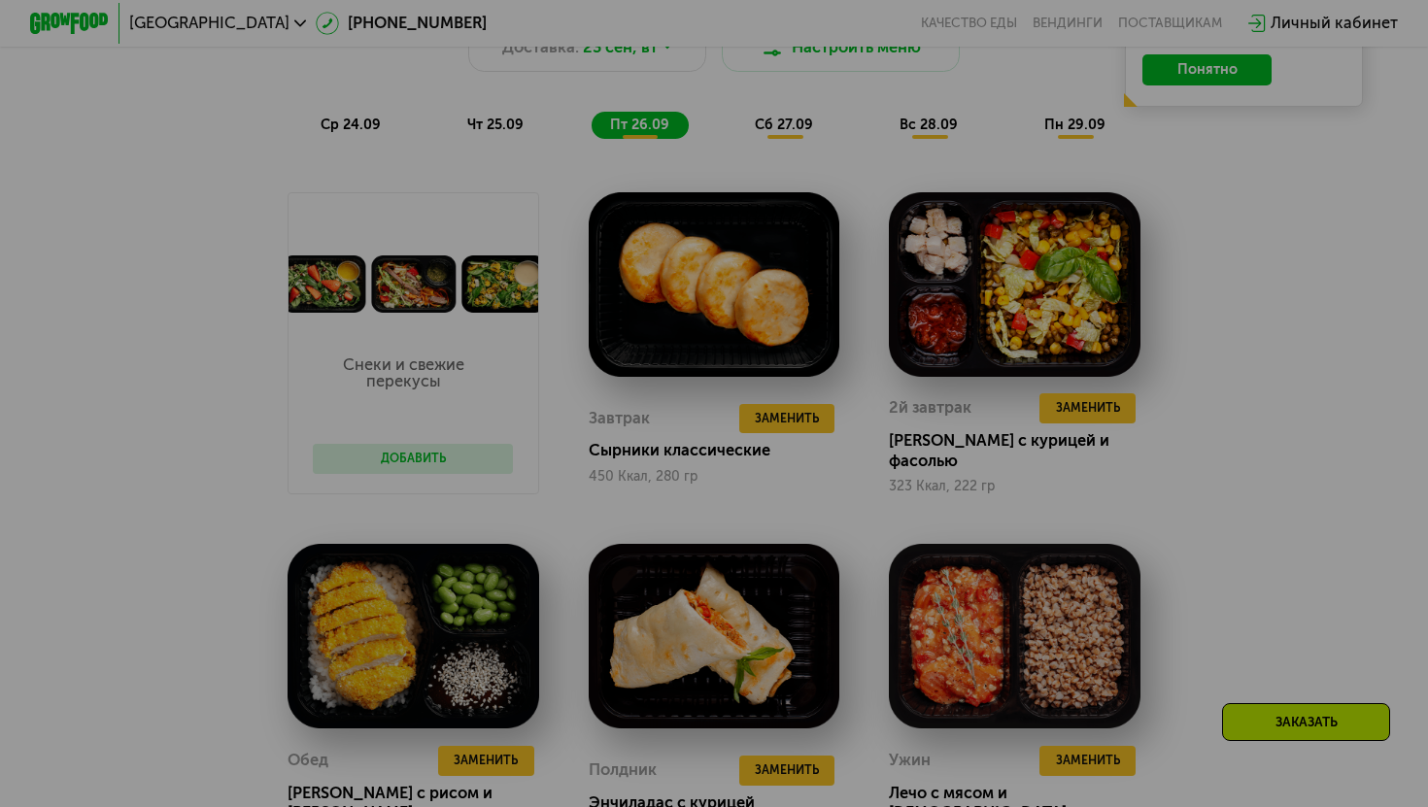
click at [583, 340] on div at bounding box center [714, 403] width 1428 height 807
